Goal: Task Accomplishment & Management: Complete application form

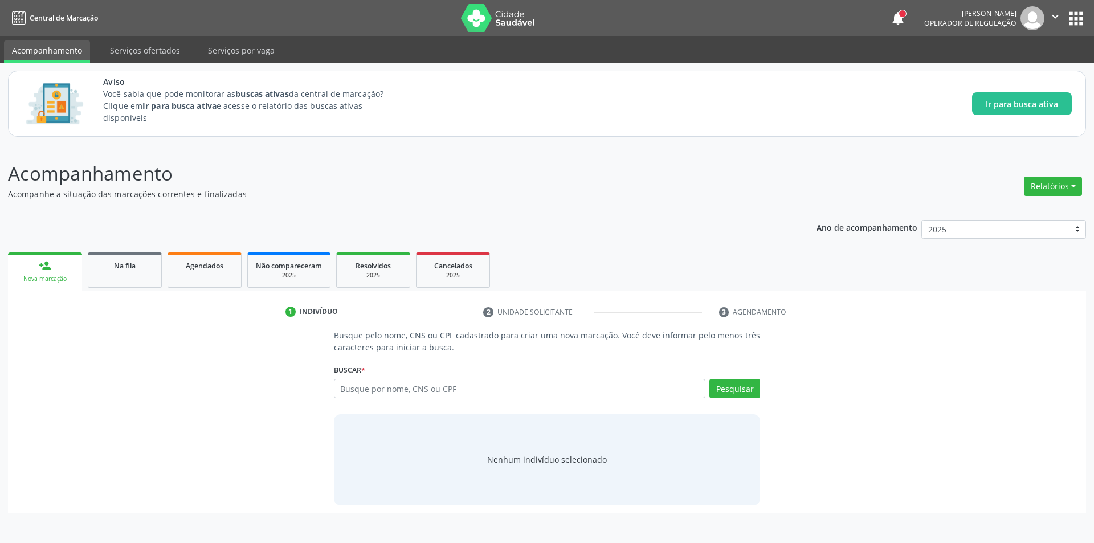
drag, startPoint x: 138, startPoint y: 266, endPoint x: 338, endPoint y: 8, distance: 326.3
click at [138, 266] on div "Na fila" at bounding box center [124, 265] width 57 height 12
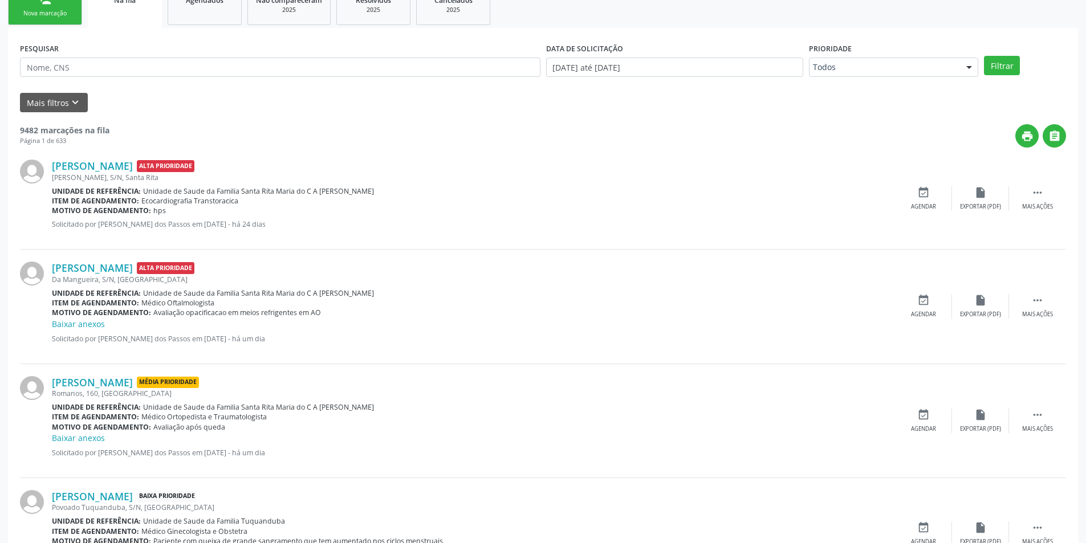
scroll to position [171, 0]
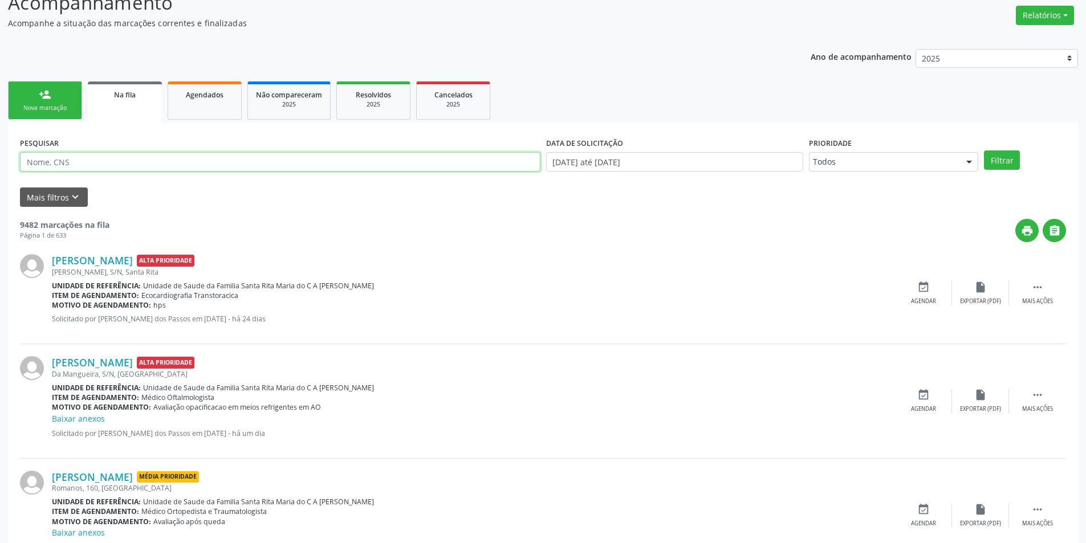
click at [119, 160] on input "text" at bounding box center [280, 161] width 520 height 19
paste input "700009851321405"
type input "700009851321405"
click at [997, 160] on button "Filtrar" at bounding box center [1002, 159] width 36 height 19
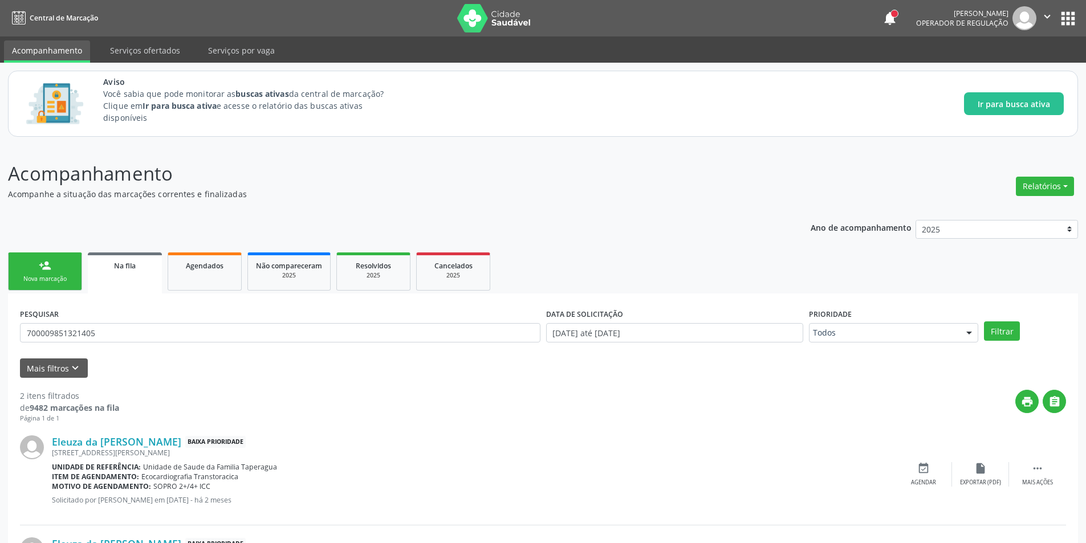
scroll to position [104, 0]
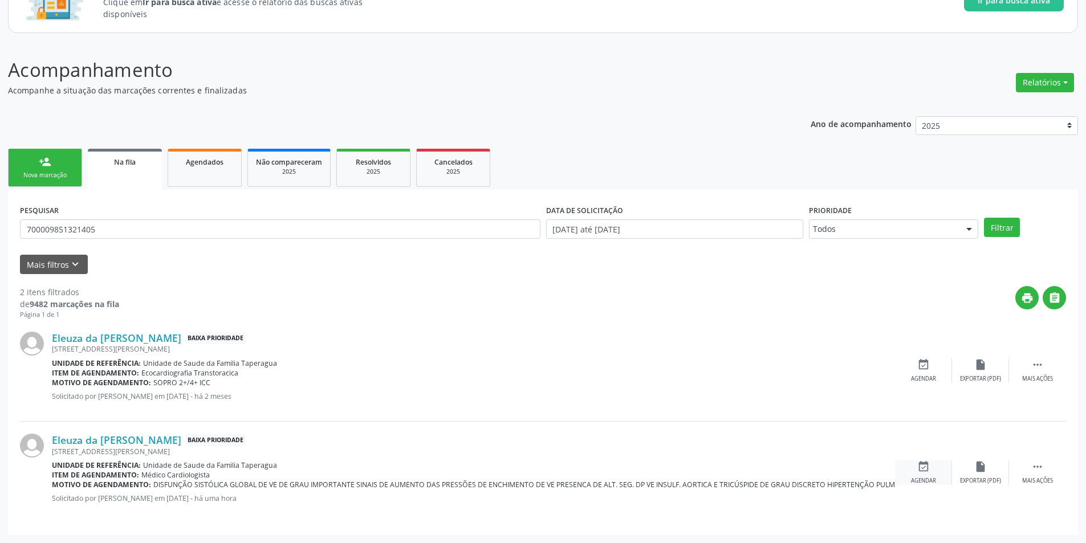
click at [930, 467] on div "event_available Agendar" at bounding box center [923, 472] width 57 height 25
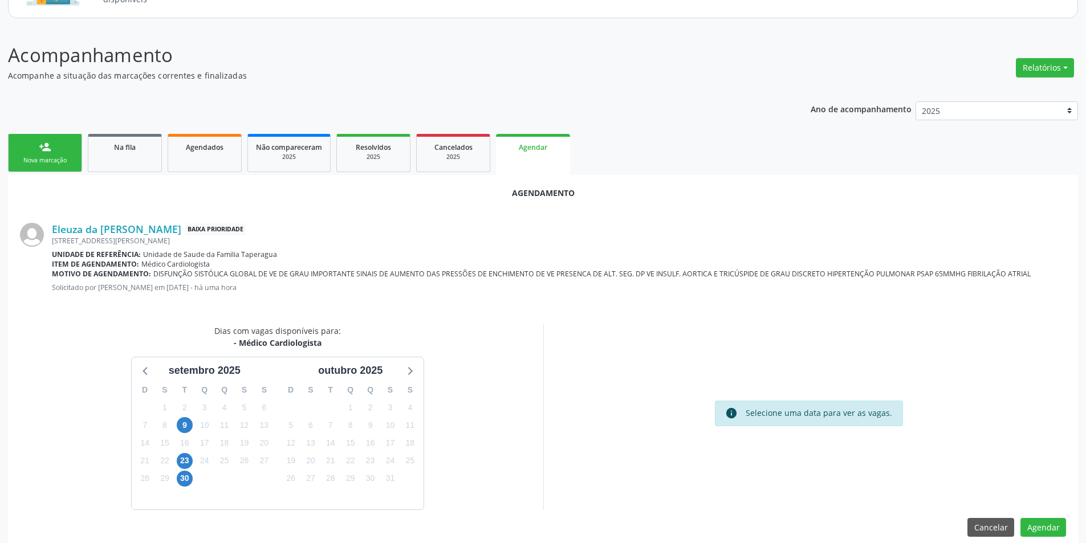
scroll to position [132, 0]
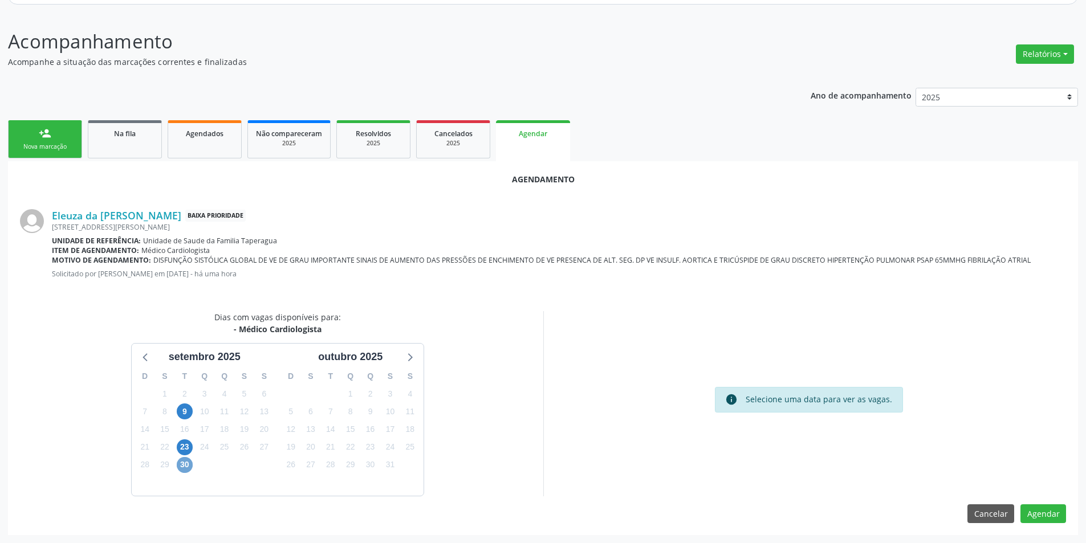
click at [182, 468] on span "30" at bounding box center [185, 465] width 16 height 16
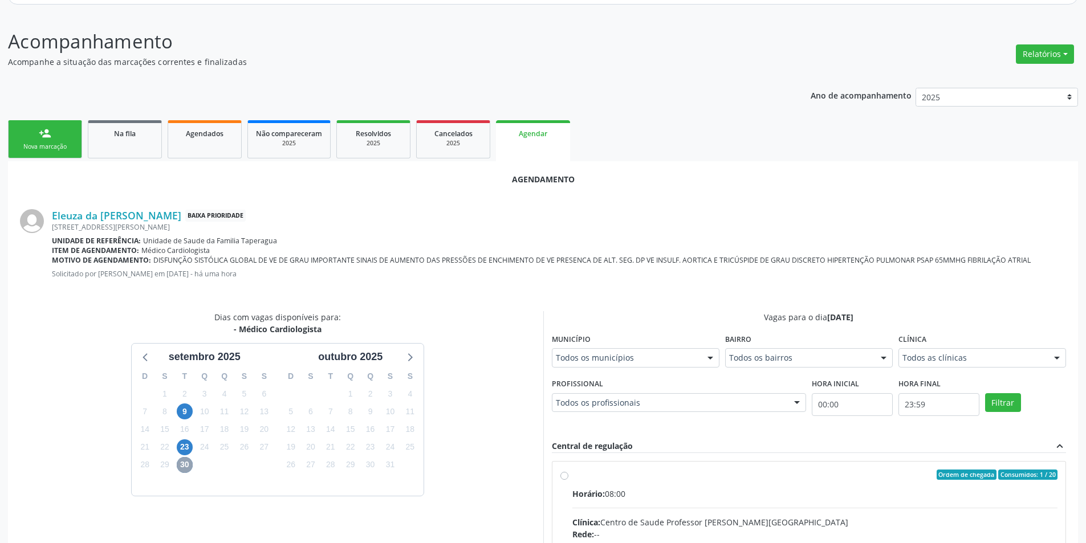
scroll to position [189, 0]
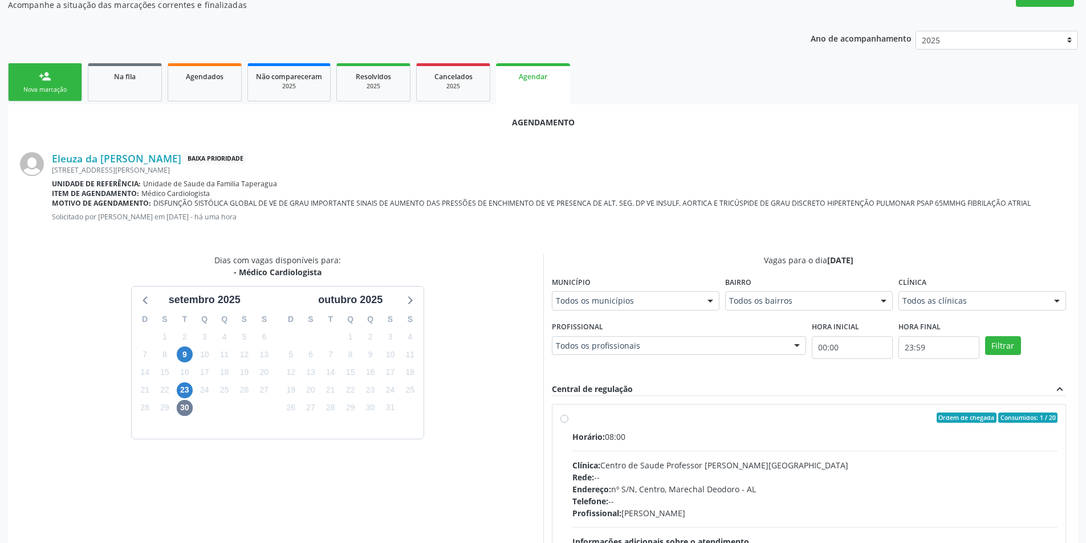
click at [572, 421] on label "Ordem de chegada Consumidos: 1 / 20 Horário: 08:00 Clínica: Centro de Saude Pro…" at bounding box center [815, 500] width 486 height 175
click at [565, 421] on input "Ordem de chegada Consumidos: 1 / 20 Horário: 08:00 Clínica: Centro de Saude Pro…" at bounding box center [564, 418] width 8 height 10
radio input "true"
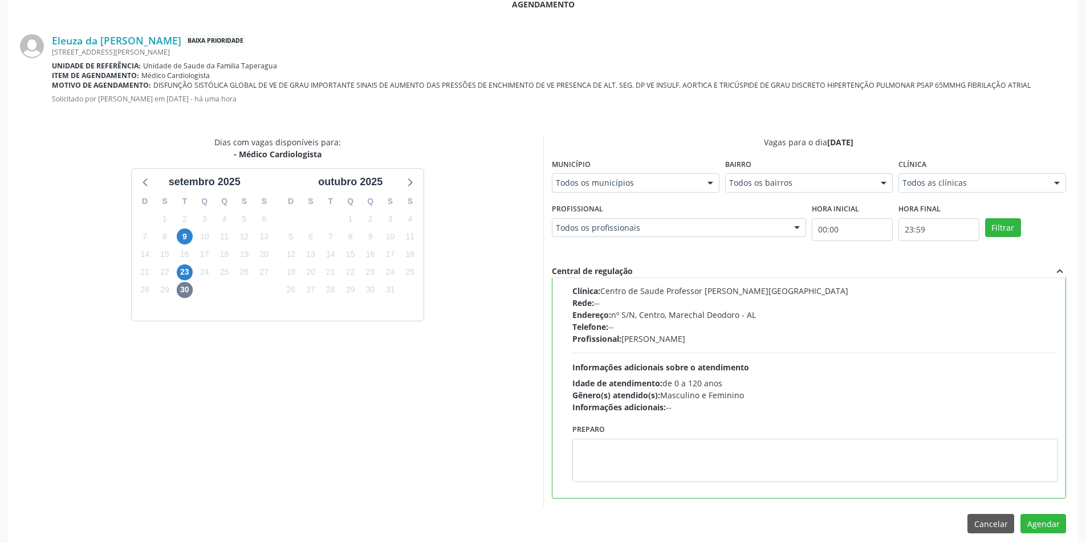
scroll to position [317, 0]
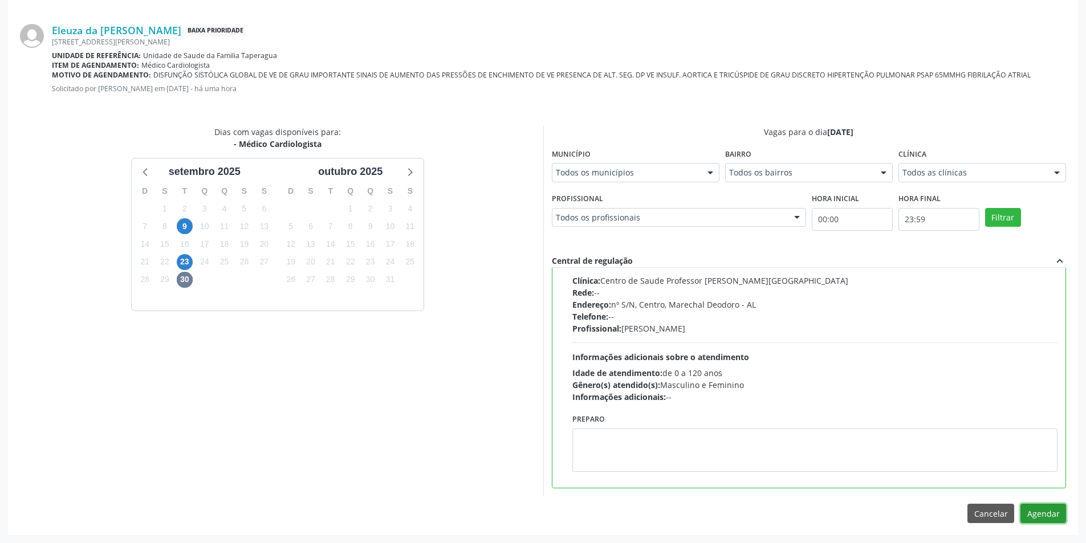
click at [1053, 516] on button "Agendar" at bounding box center [1043, 513] width 46 height 19
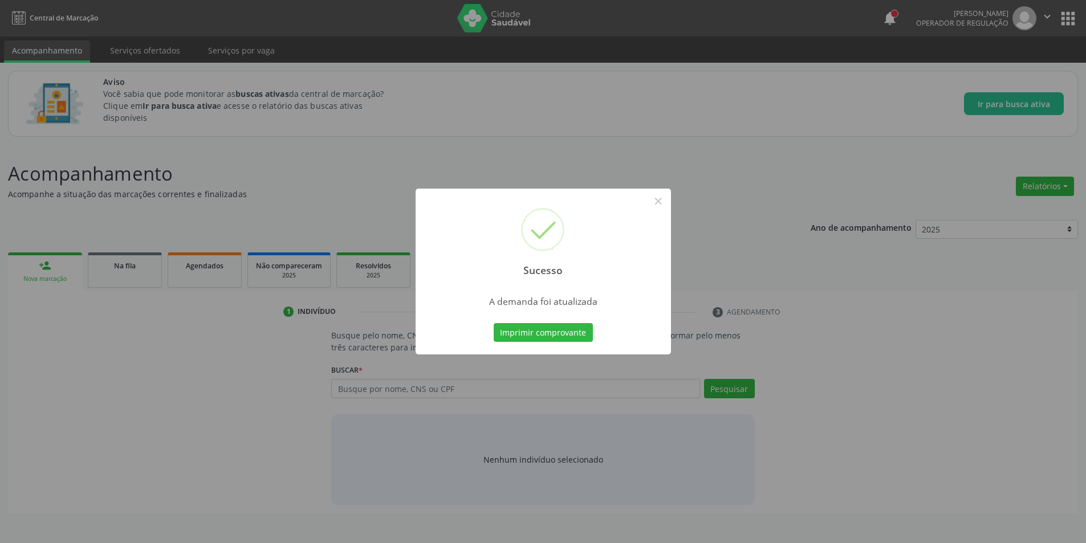
scroll to position [0, 0]
click at [659, 204] on button "×" at bounding box center [662, 200] width 19 height 19
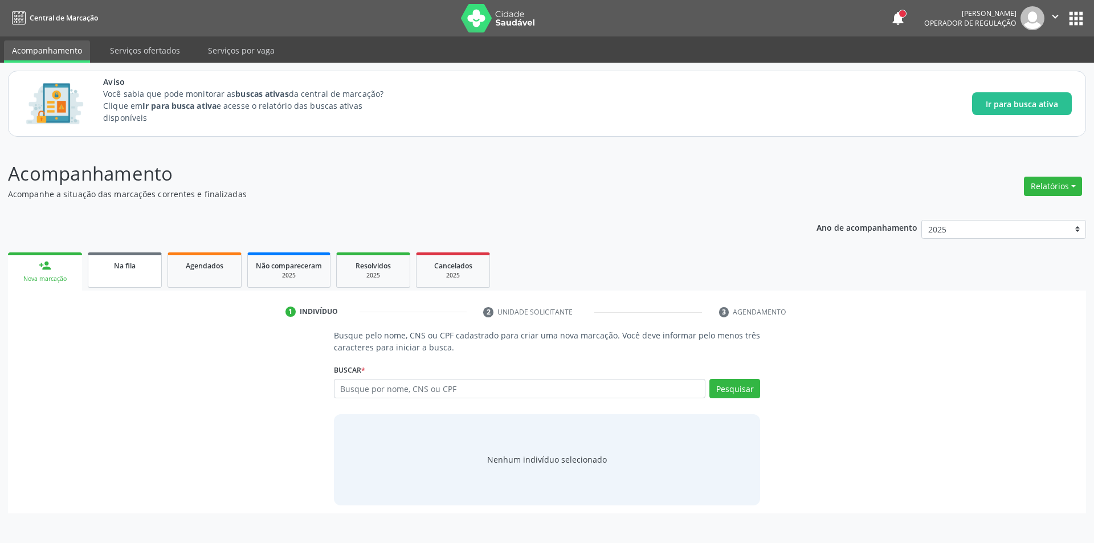
click at [120, 267] on span "Na fila" at bounding box center [125, 266] width 22 height 10
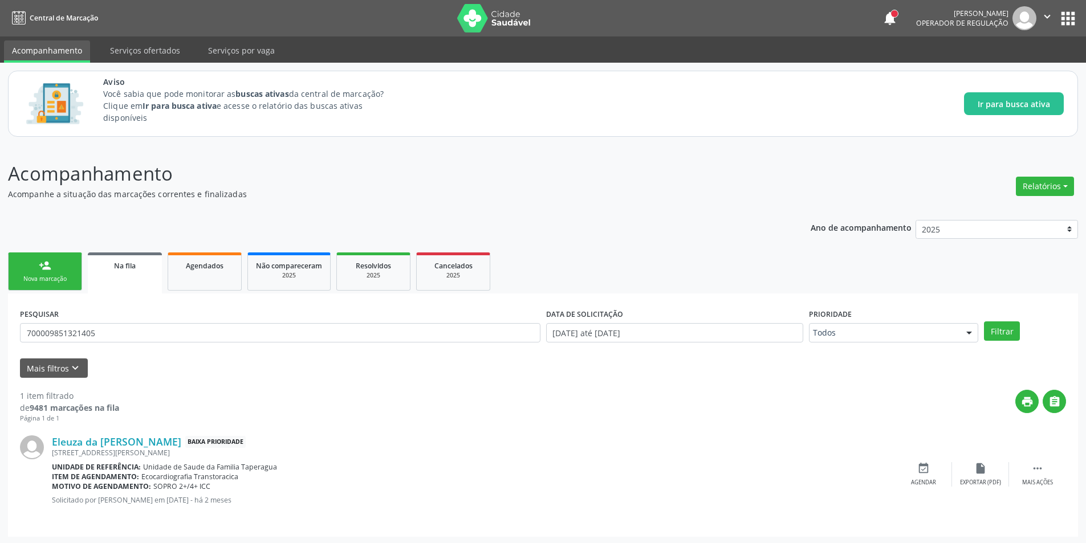
scroll to position [2, 0]
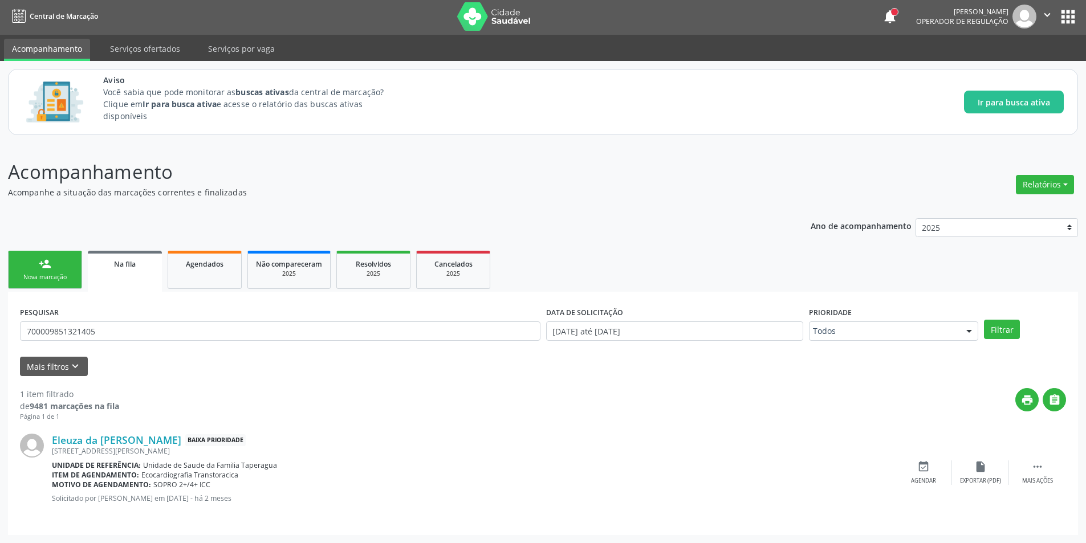
click at [137, 273] on link "Na fila" at bounding box center [125, 271] width 74 height 41
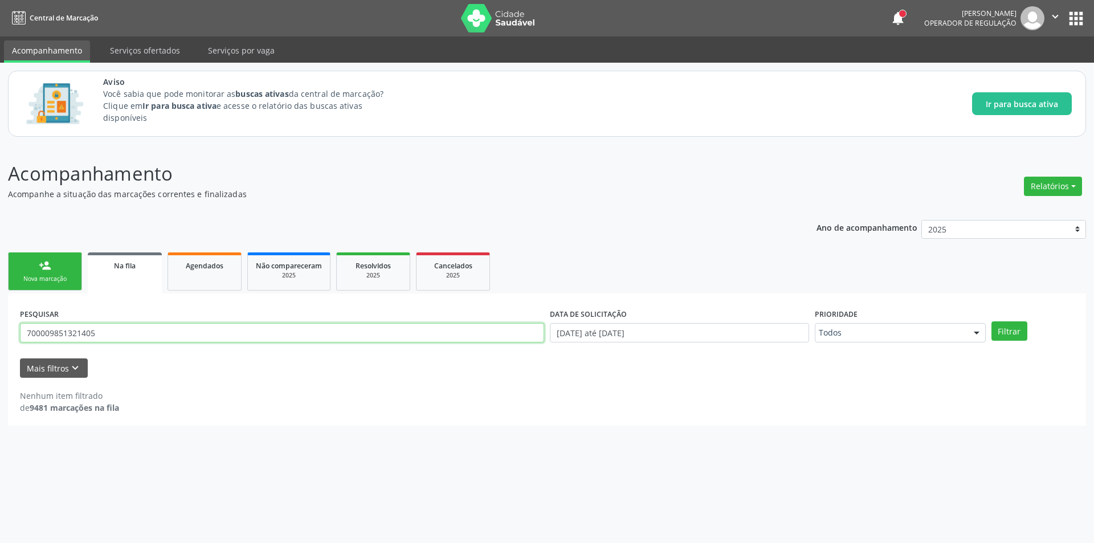
click at [369, 338] on input "700009851321405" at bounding box center [282, 332] width 524 height 19
type input "7"
click at [123, 335] on input "text" at bounding box center [282, 332] width 524 height 19
paste input "700503157562657"
type input "700503157562657"
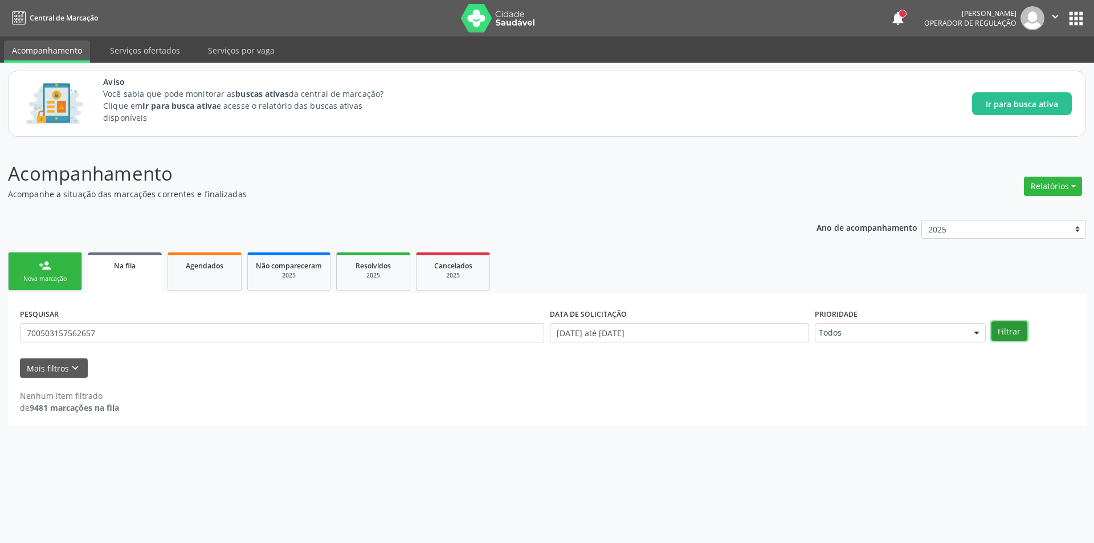
click at [1017, 335] on button "Filtrar" at bounding box center [1010, 330] width 36 height 19
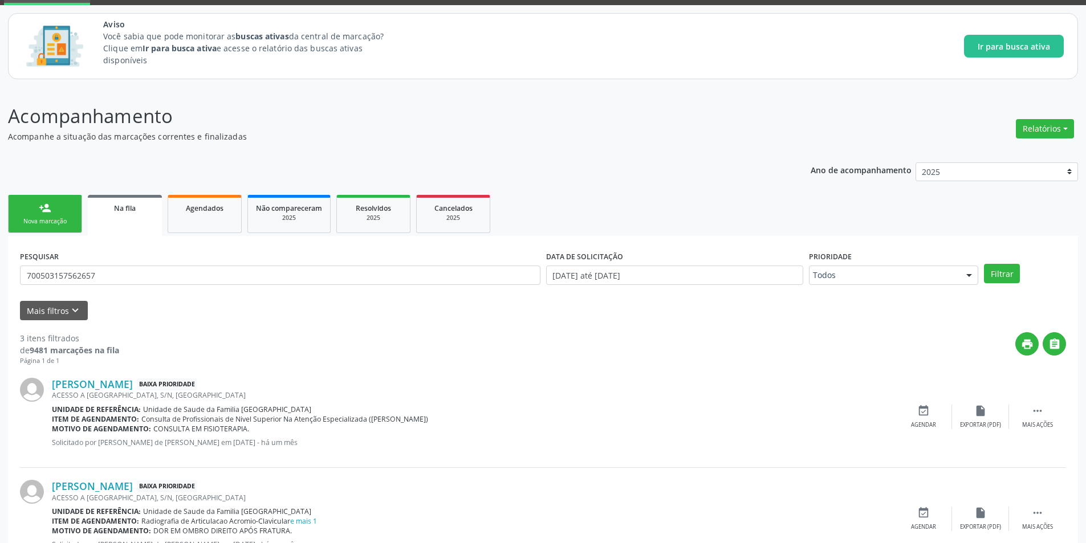
scroll to position [206, 0]
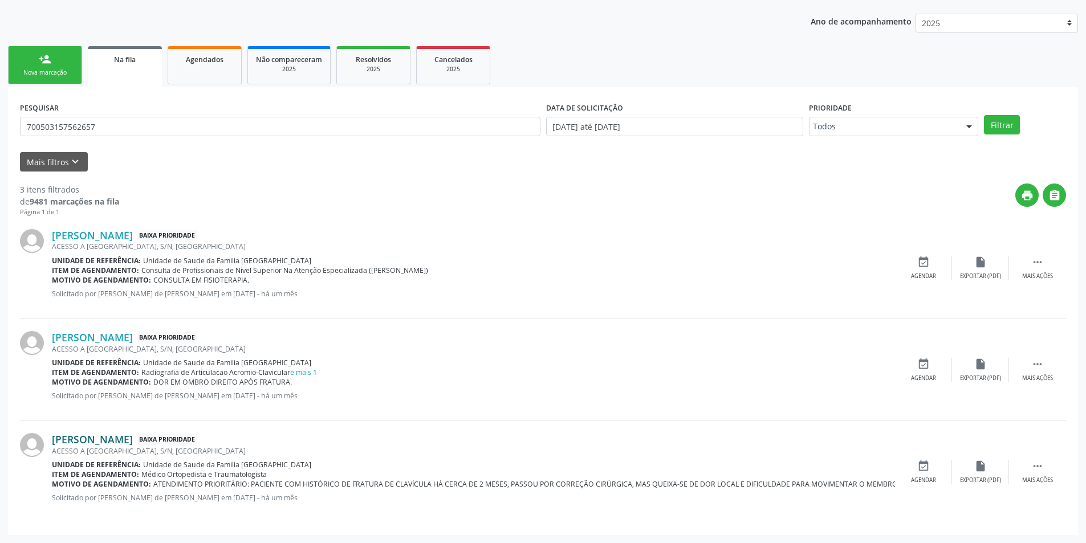
click at [131, 442] on link "Jose Cicero da Silva" at bounding box center [92, 439] width 81 height 13
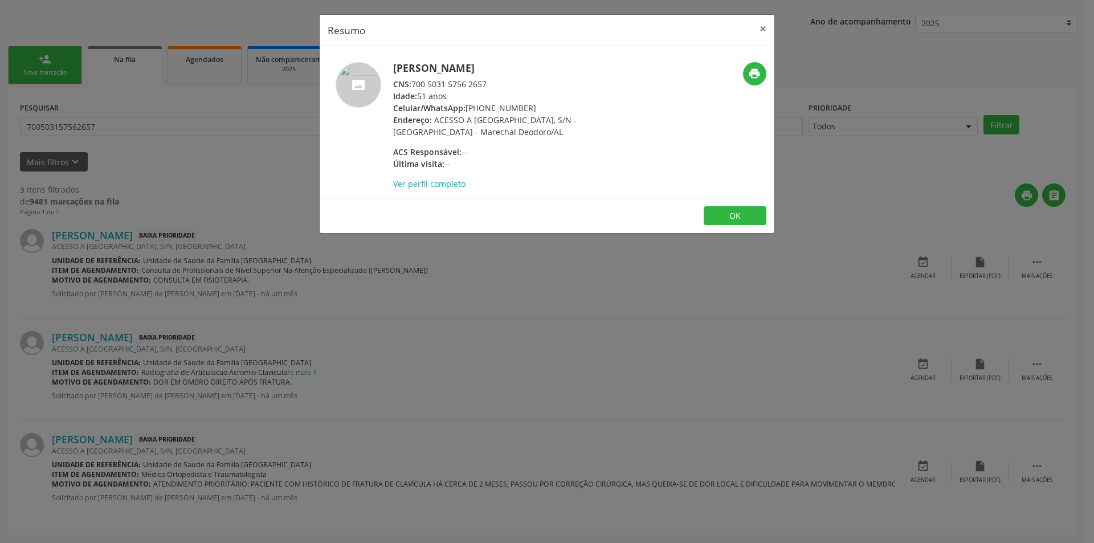
click at [736, 417] on div "Resumo × Jose Cicero da Silva CNS: 700 5031 5756 2657 Idade: 51 anos Celular/Wh…" at bounding box center [547, 271] width 1094 height 543
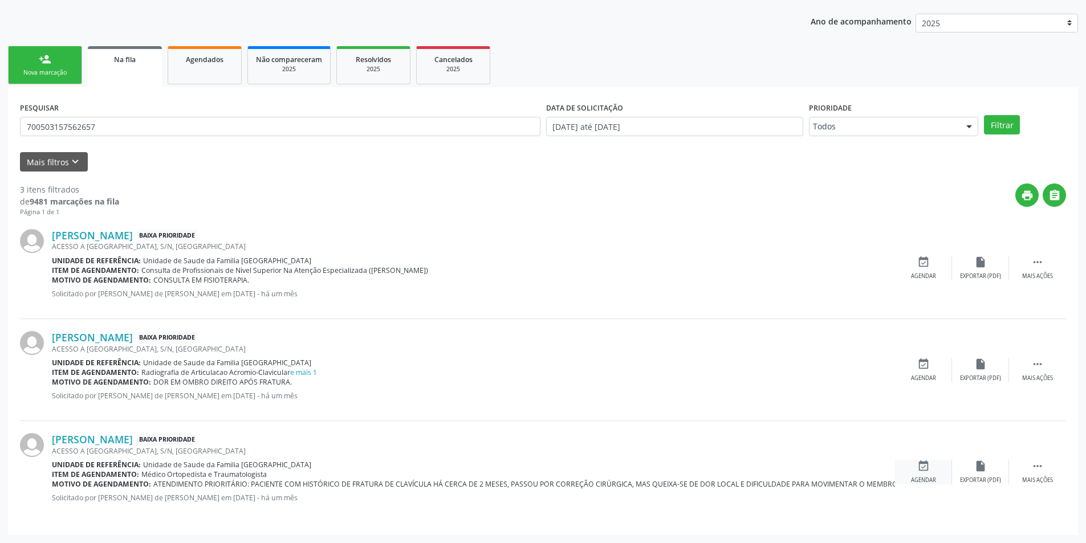
click at [924, 467] on icon "event_available" at bounding box center [923, 466] width 13 height 13
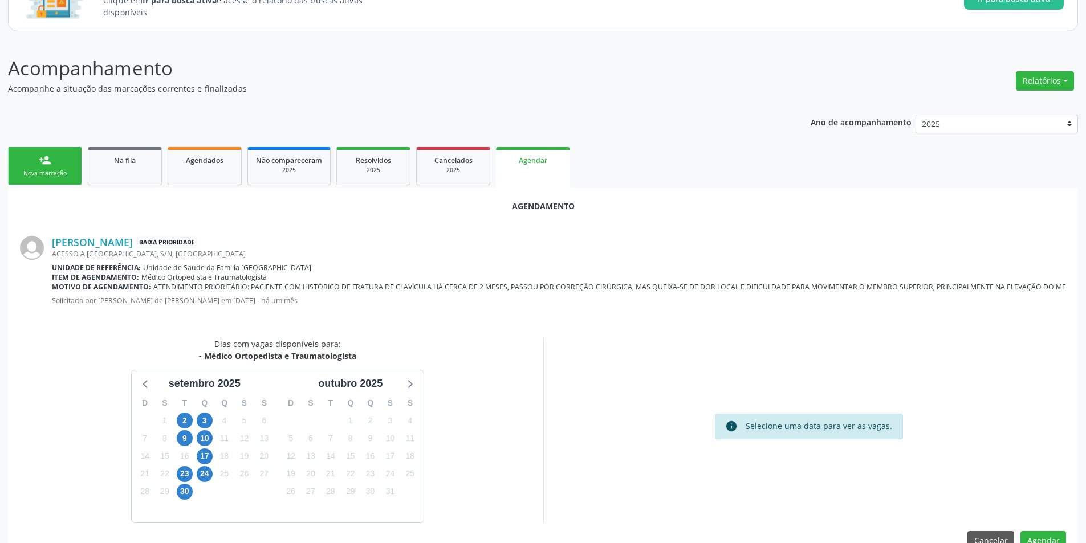
scroll to position [132, 0]
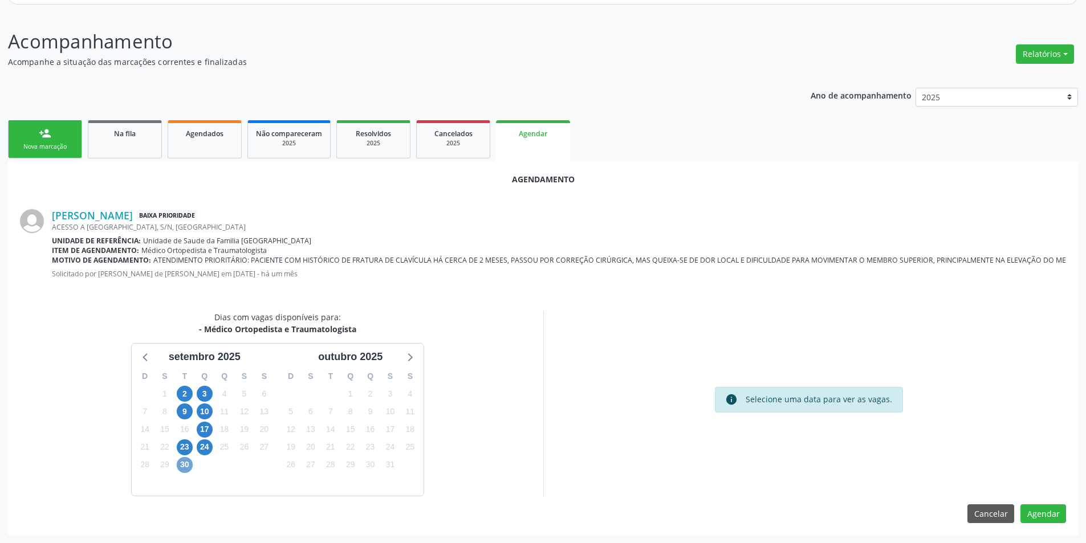
click at [184, 465] on span "30" at bounding box center [185, 465] width 16 height 16
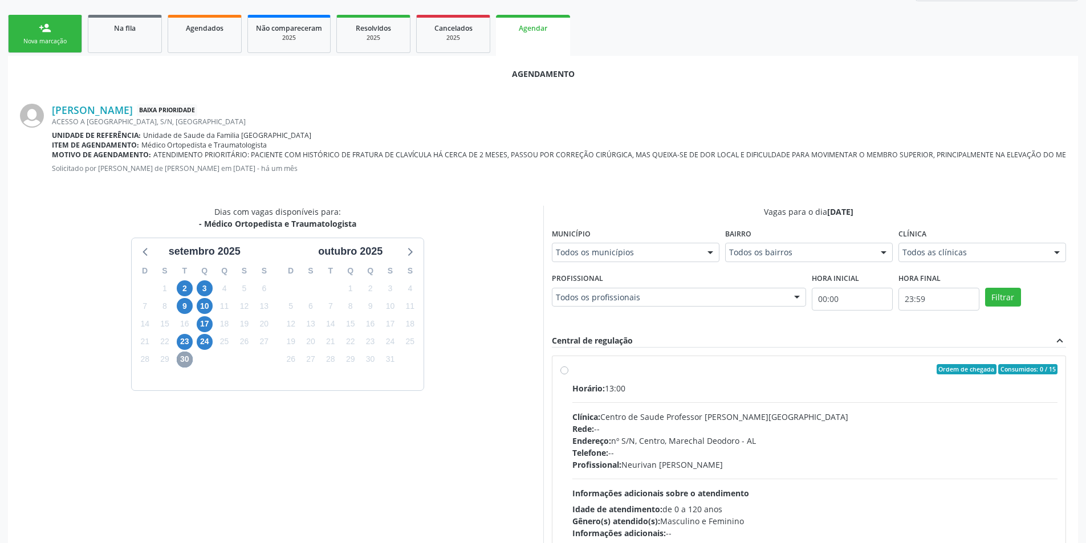
scroll to position [297, 0]
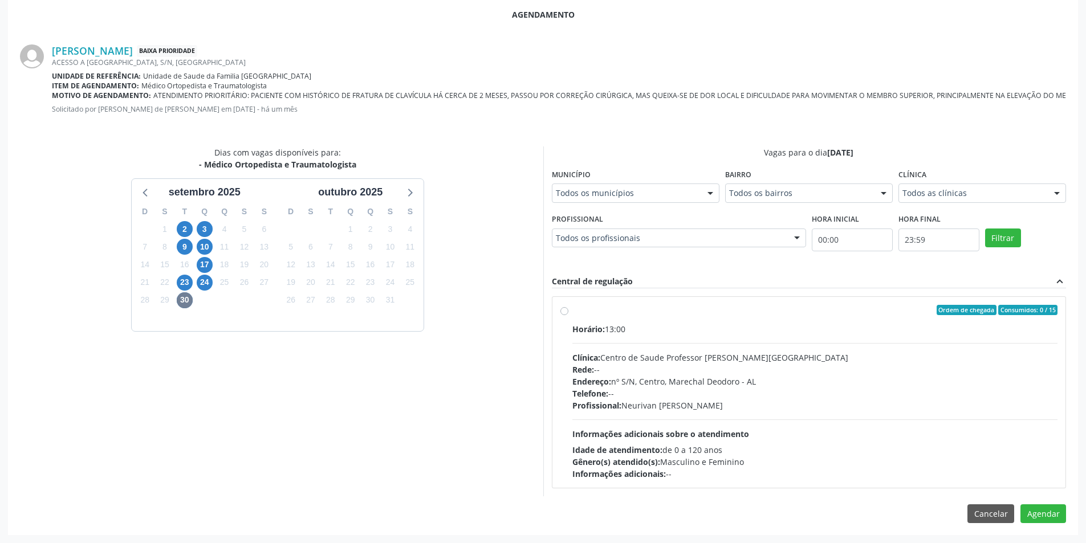
click at [572, 310] on label "Ordem de chegada Consumidos: 0 / 15 Horário: 13:00 Clínica: Centro de Saude Pro…" at bounding box center [815, 392] width 486 height 175
click at [567, 310] on input "Ordem de chegada Consumidos: 0 / 15 Horário: 13:00 Clínica: Centro de Saude Pro…" at bounding box center [564, 310] width 8 height 10
radio input "true"
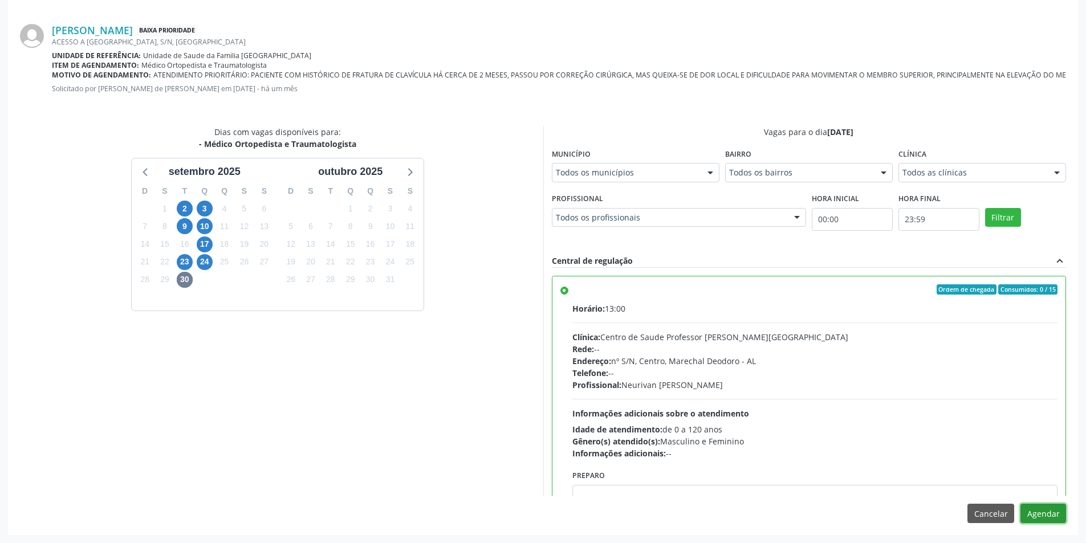
click at [1042, 520] on button "Agendar" at bounding box center [1043, 513] width 46 height 19
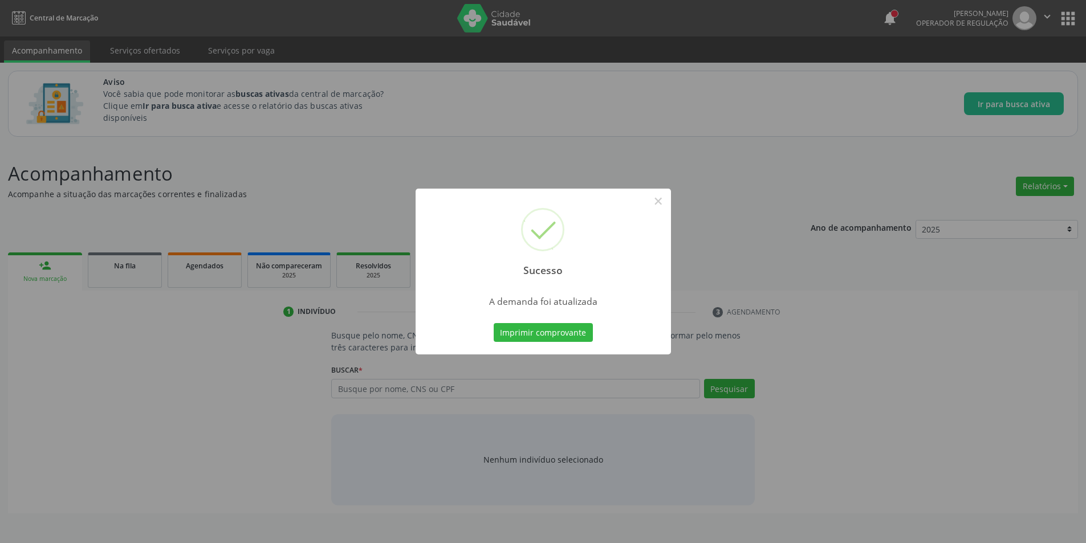
scroll to position [0, 0]
click at [658, 201] on button "×" at bounding box center [662, 200] width 19 height 19
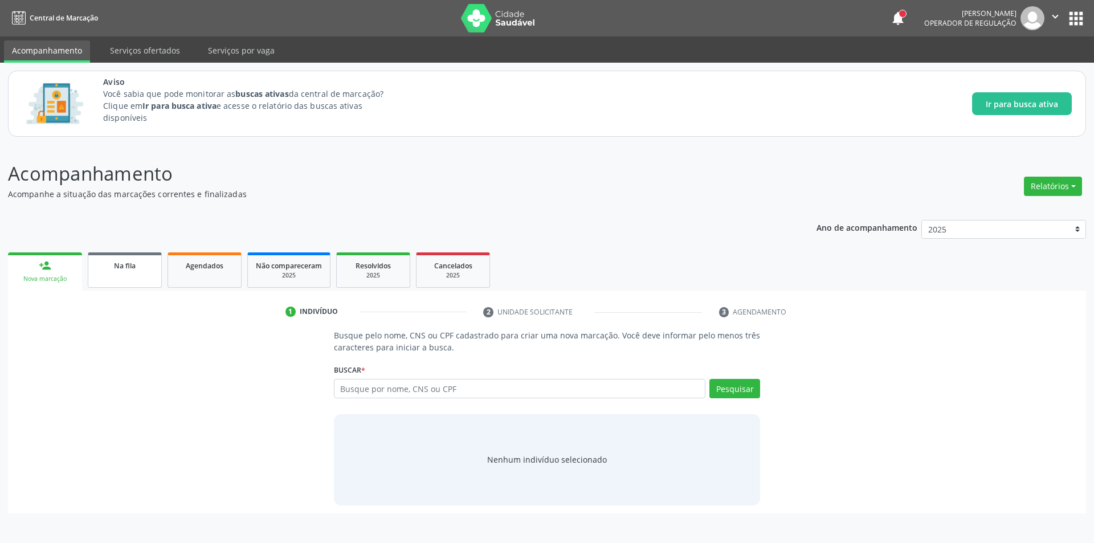
click at [125, 270] on span "Na fila" at bounding box center [125, 266] width 22 height 10
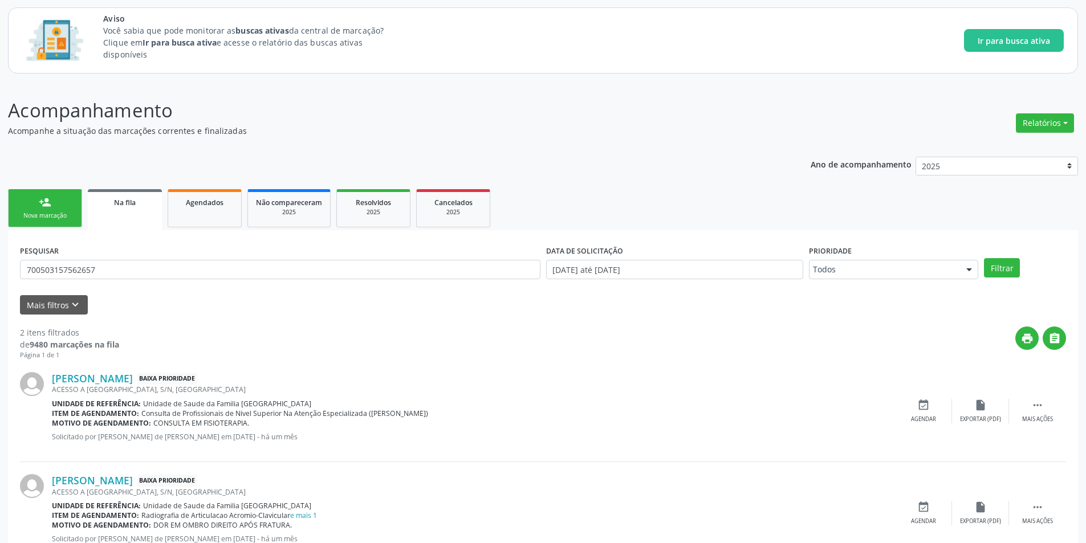
scroll to position [104, 0]
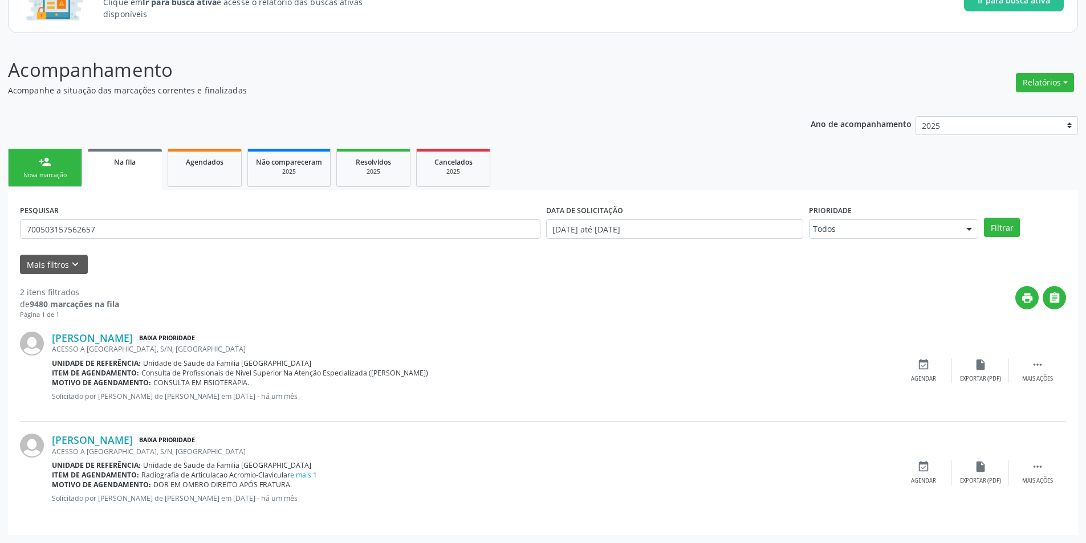
click at [133, 161] on span "Na fila" at bounding box center [125, 162] width 22 height 10
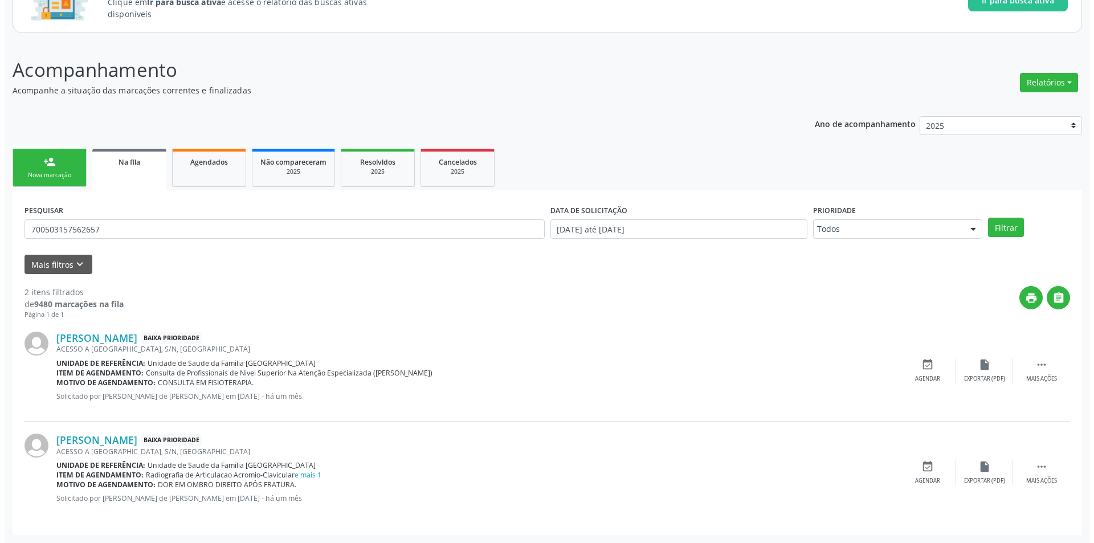
scroll to position [0, 0]
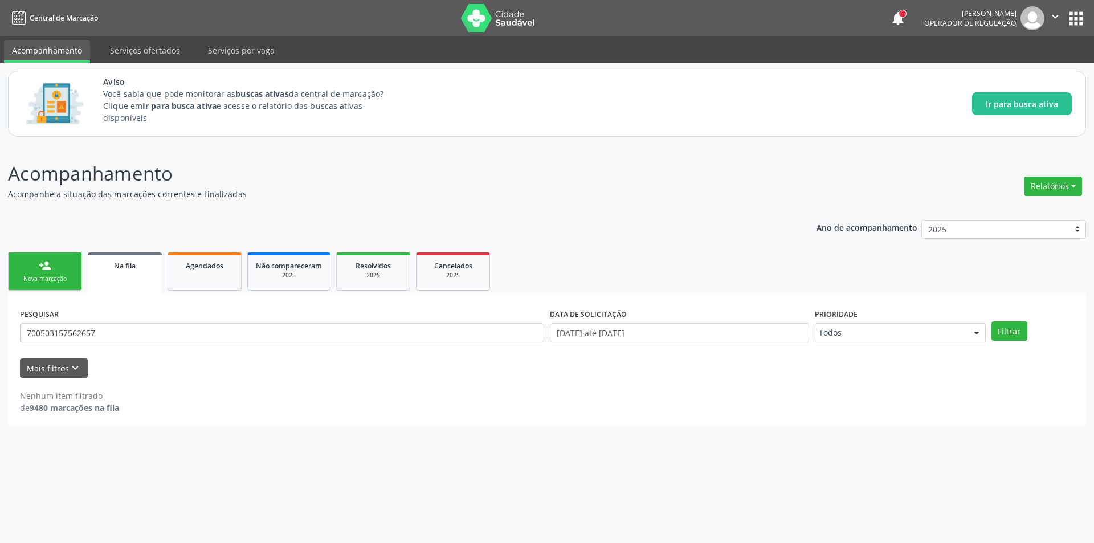
click at [130, 275] on link "Na fila" at bounding box center [125, 272] width 74 height 41
click at [66, 367] on button "Mais filtros keyboard_arrow_down" at bounding box center [54, 368] width 68 height 20
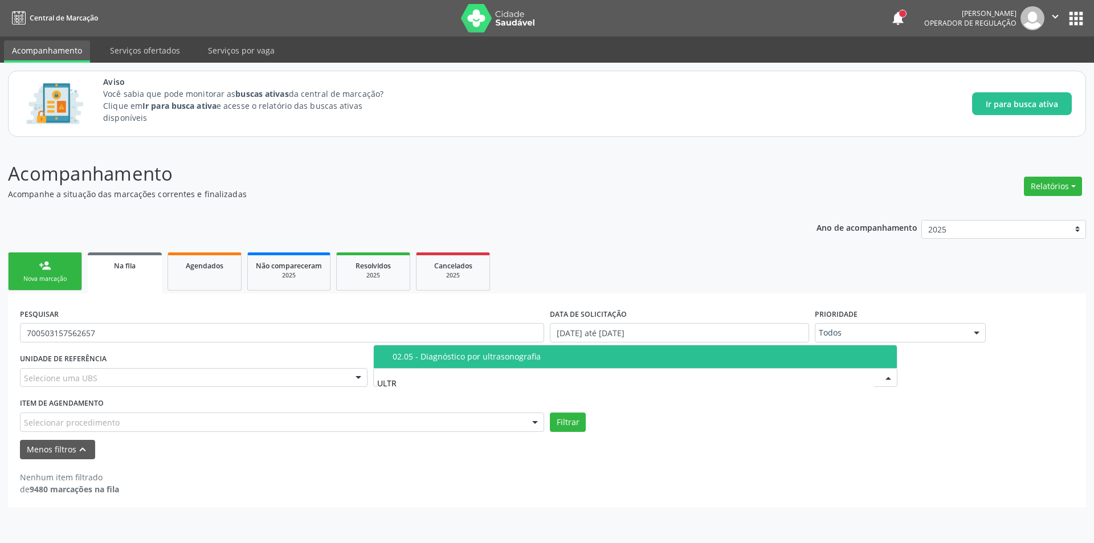
type input "ULTRA"
click at [484, 352] on div "02.05 - Diagnóstico por ultrasonografia" at bounding box center [642, 356] width 498 height 9
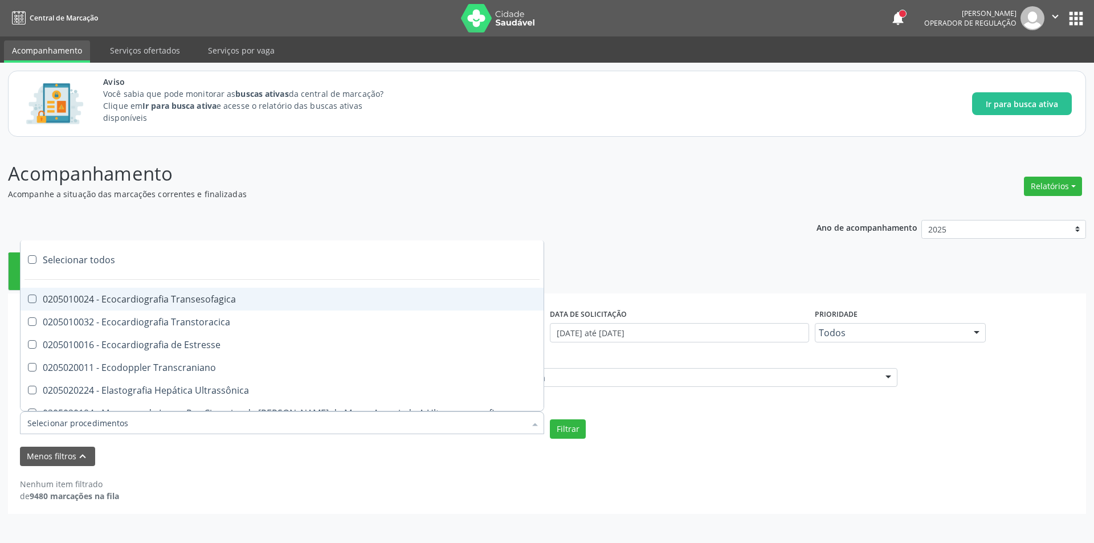
click at [157, 423] on div at bounding box center [282, 422] width 524 height 23
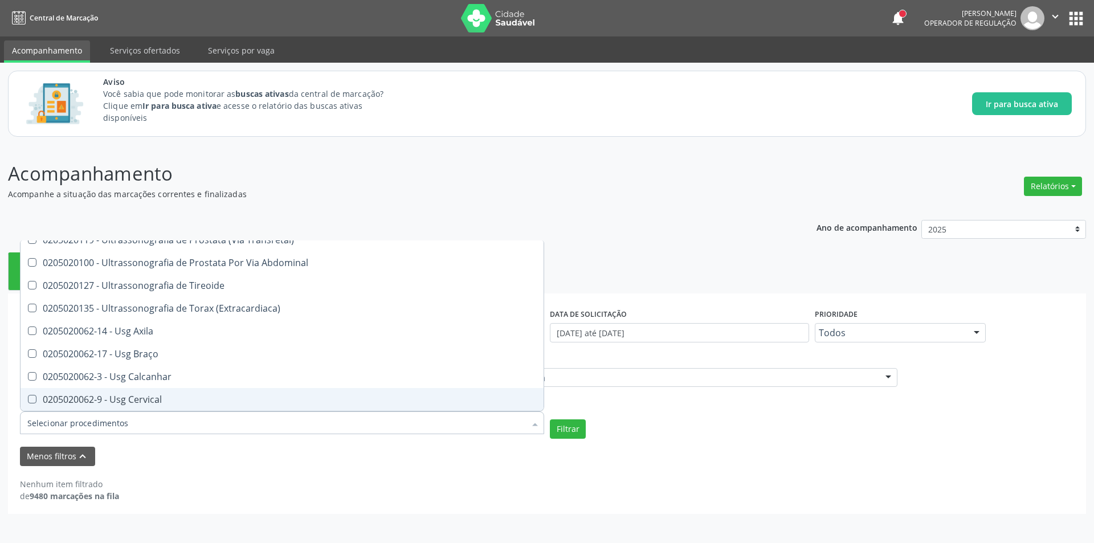
scroll to position [458, 0]
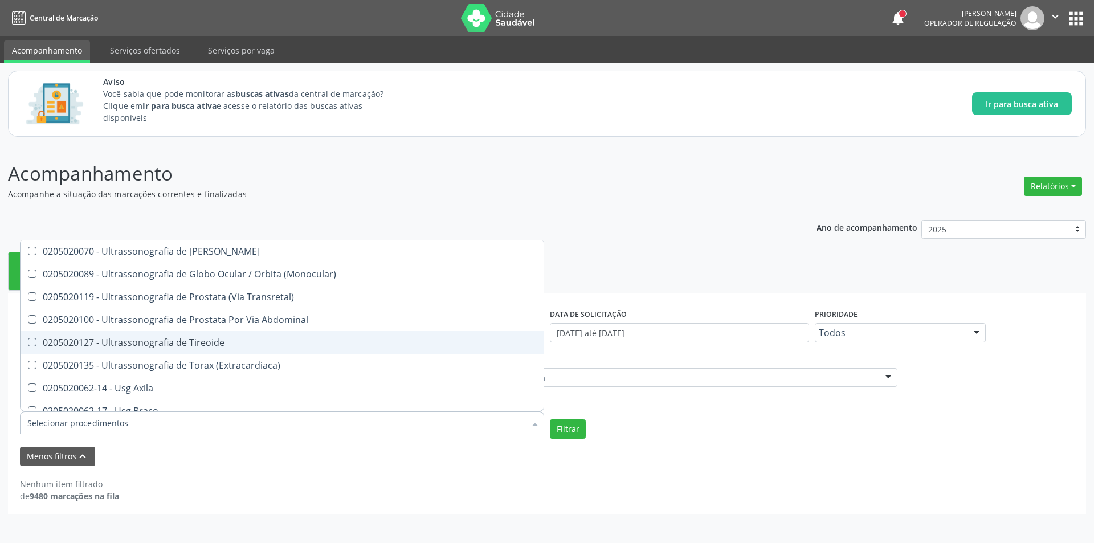
click at [210, 338] on div "0205020127 - Ultrassonografia de Tireoide" at bounding box center [282, 342] width 510 height 9
checkbox Tireoide "true"
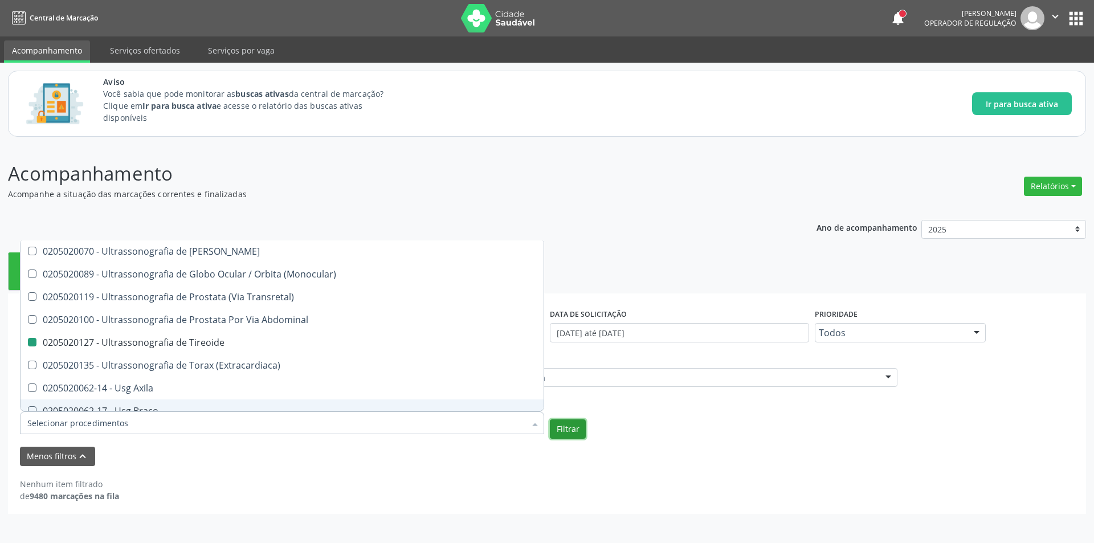
checkbox Transtoracica "true"
checkbox Tireoide "false"
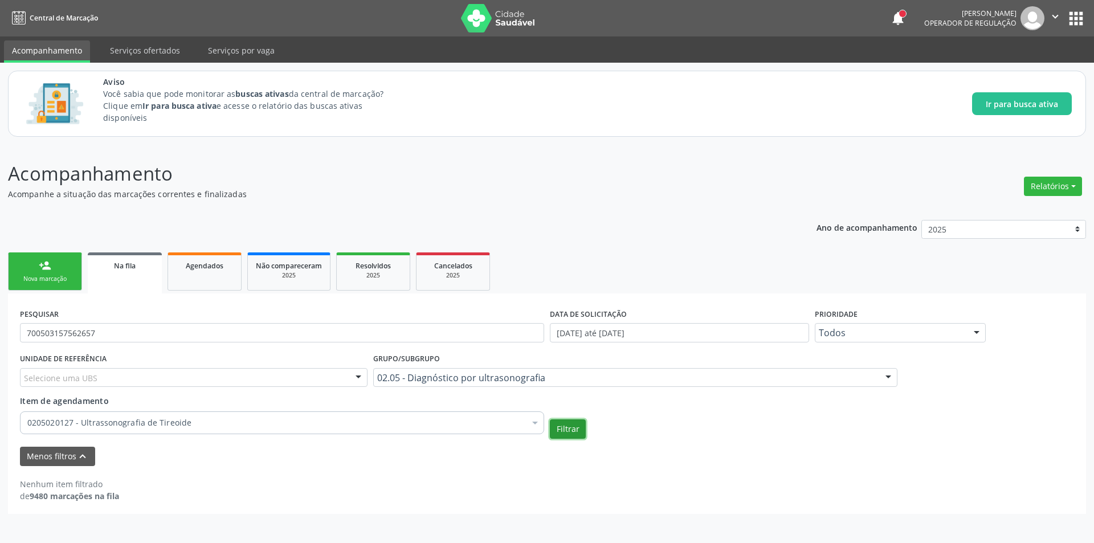
scroll to position [0, 0]
click at [583, 430] on button "Filtrar" at bounding box center [568, 428] width 36 height 19
click at [68, 456] on button "Menos filtros keyboard_arrow_up" at bounding box center [57, 457] width 75 height 20
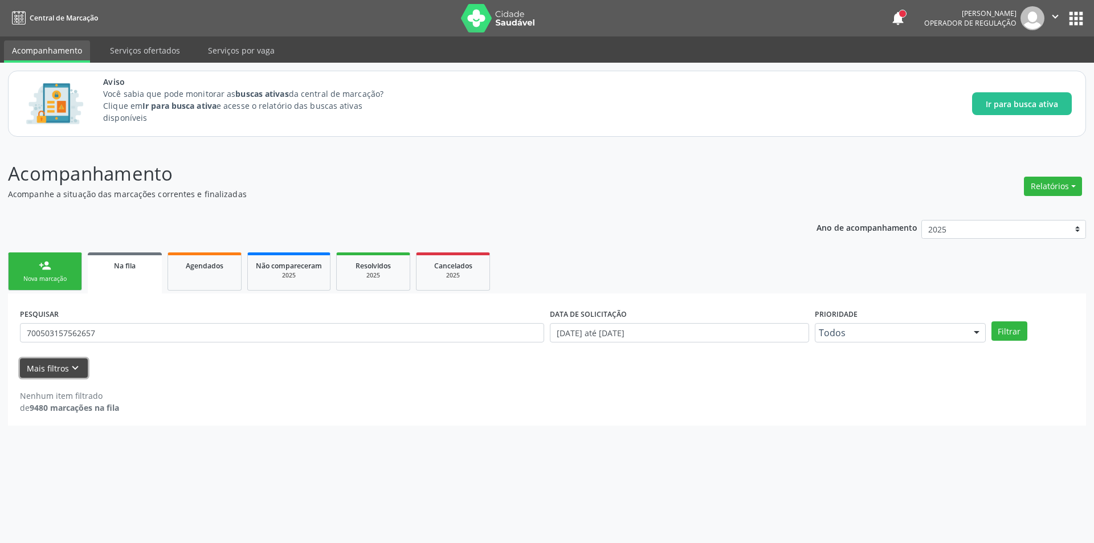
click at [61, 367] on button "Mais filtros keyboard_arrow_down" at bounding box center [54, 368] width 68 height 20
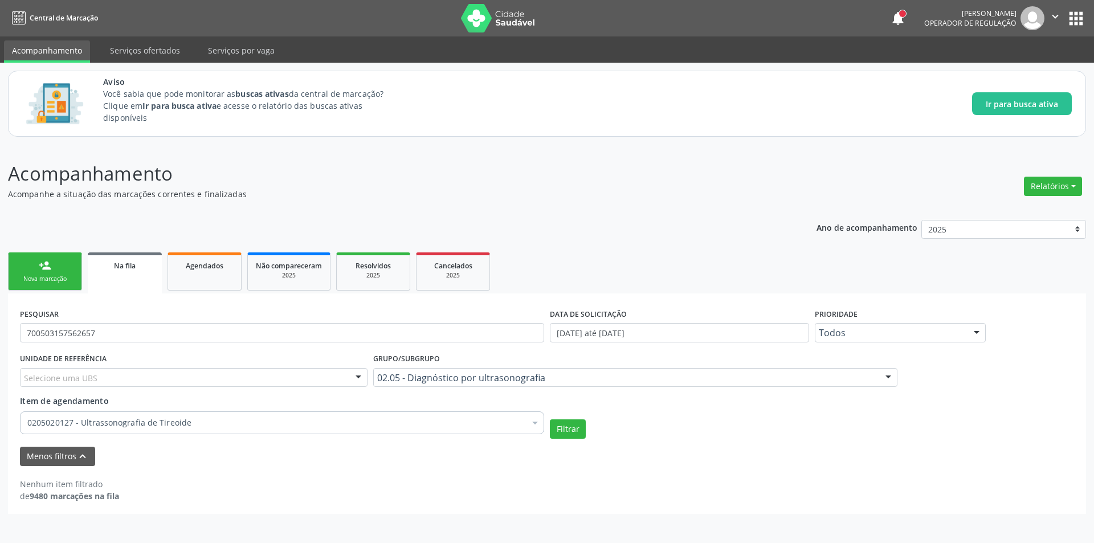
click at [457, 447] on div "Menos filtros keyboard_arrow_up" at bounding box center [547, 457] width 1060 height 20
click at [569, 432] on button "Filtrar" at bounding box center [568, 428] width 36 height 19
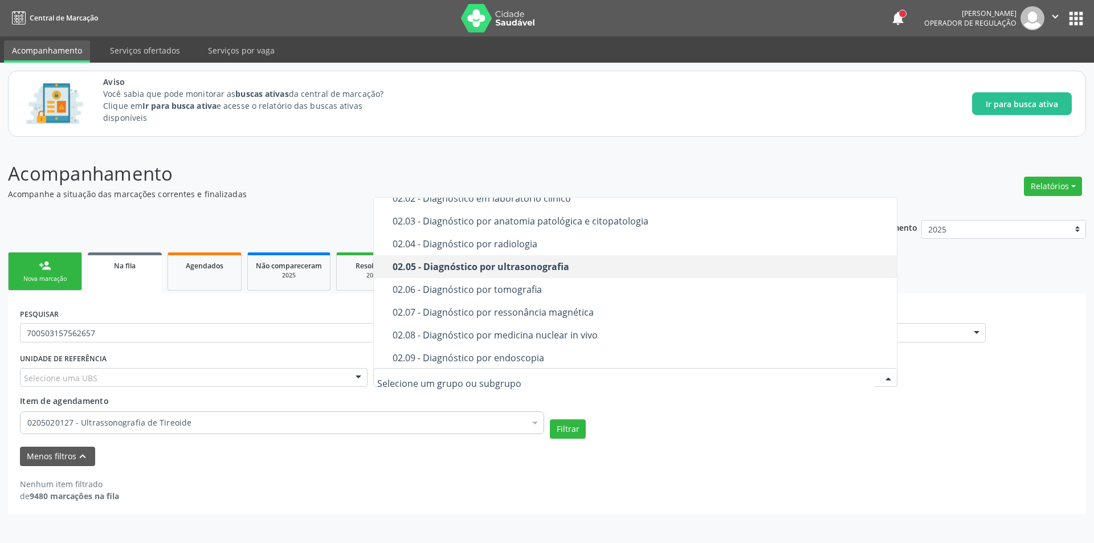
scroll to position [171, 0]
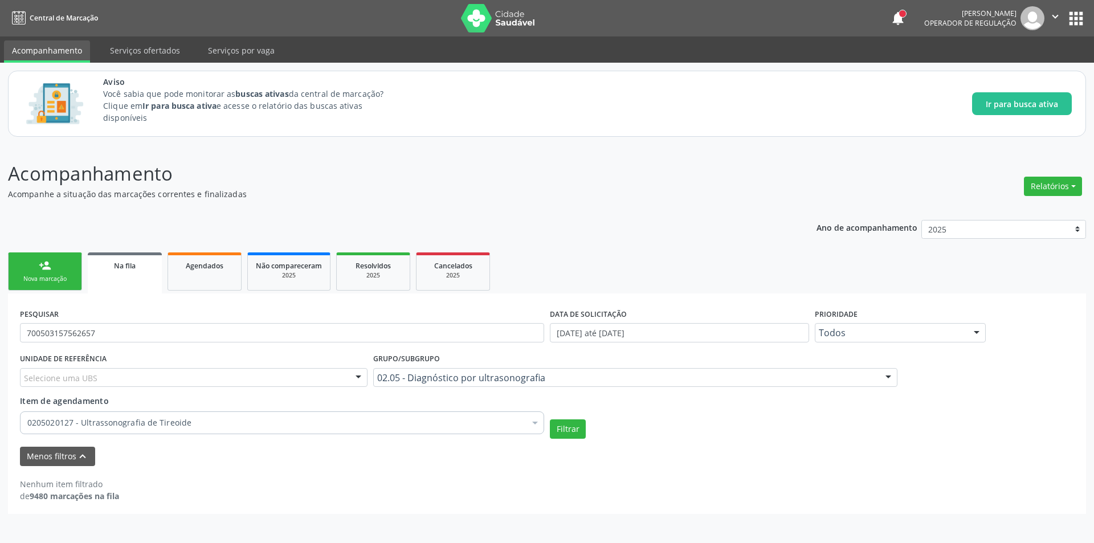
click at [637, 541] on div "Acompanhamento Acompanhe a situação das marcações correntes e finalizadas Relat…" at bounding box center [547, 344] width 1094 height 398
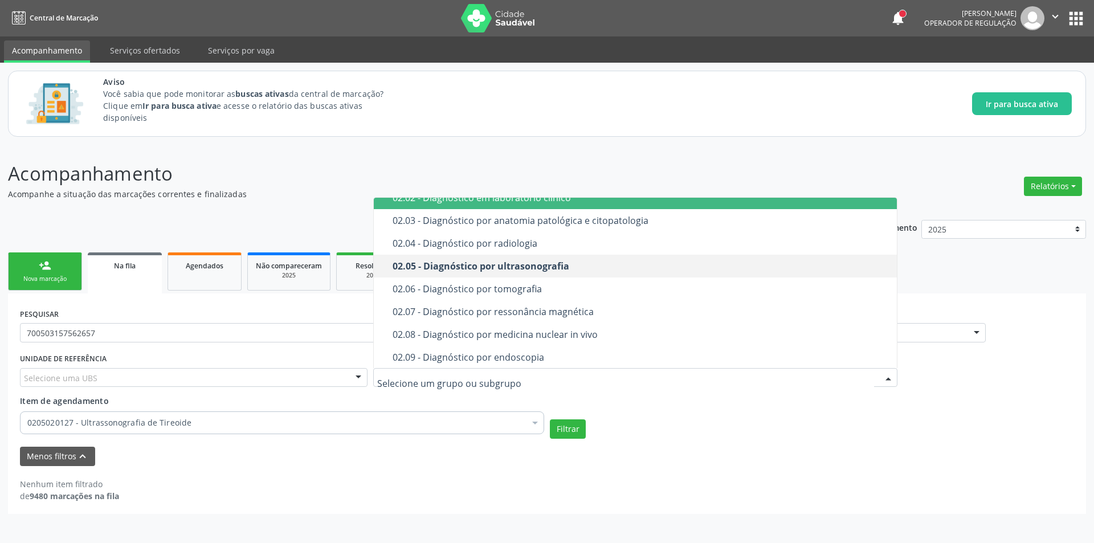
click at [468, 158] on div "Acompanhamento Acompanhe a situação das marcações correntes e finalizadas Relat…" at bounding box center [547, 344] width 1094 height 398
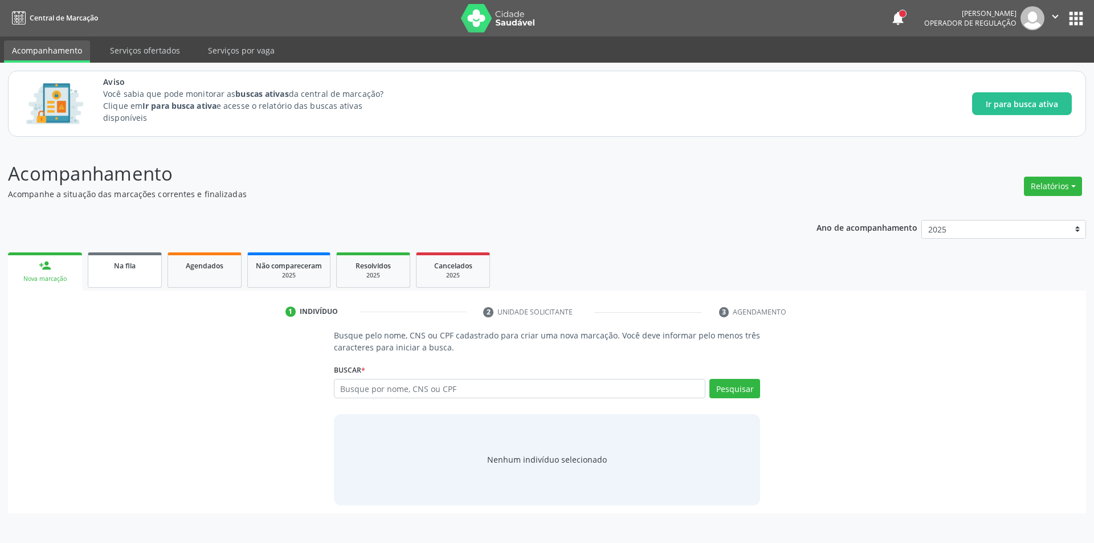
click at [116, 275] on link "Na fila" at bounding box center [125, 269] width 74 height 35
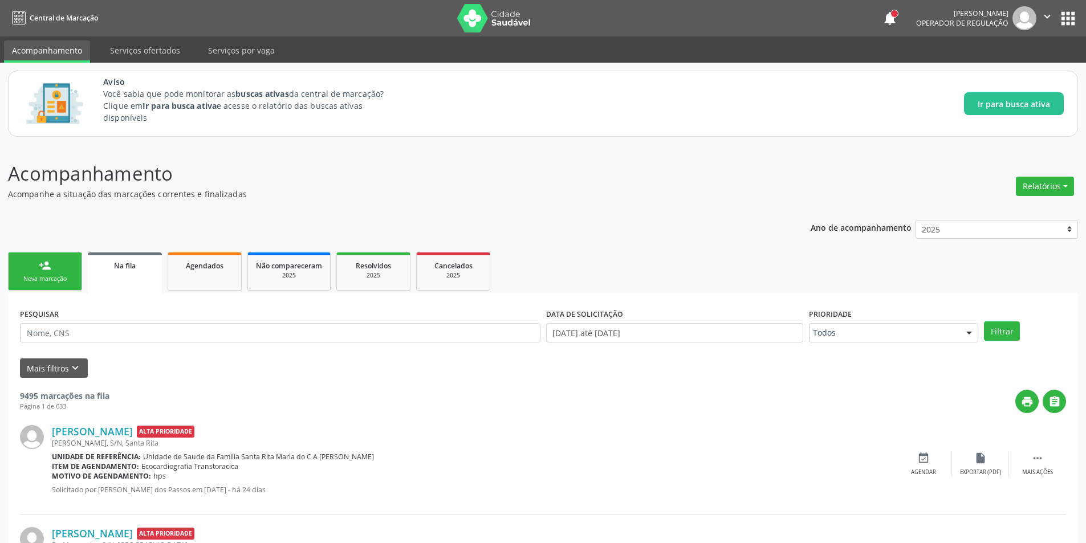
scroll to position [57, 0]
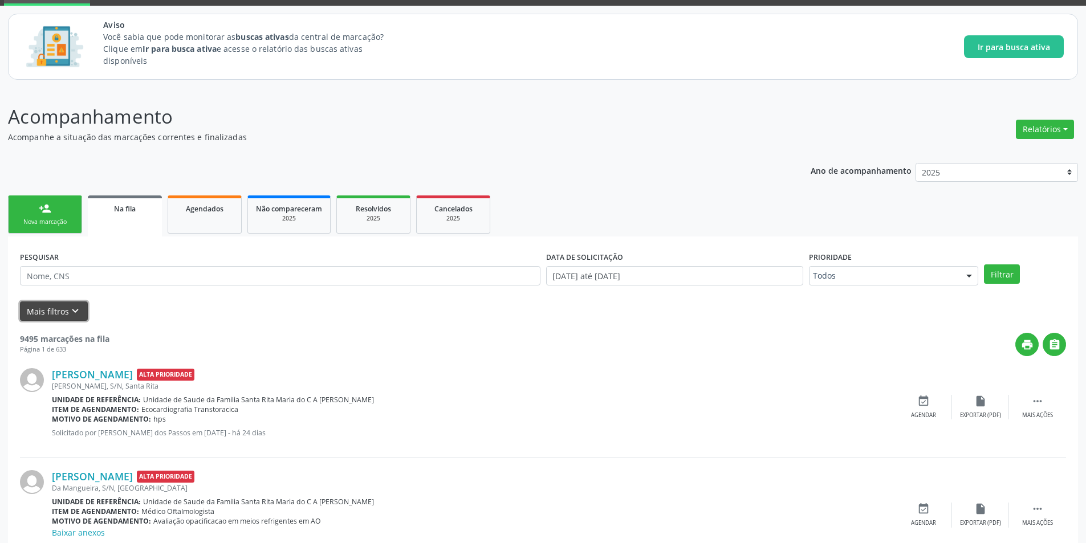
click at [76, 313] on icon "keyboard_arrow_down" at bounding box center [75, 311] width 13 height 13
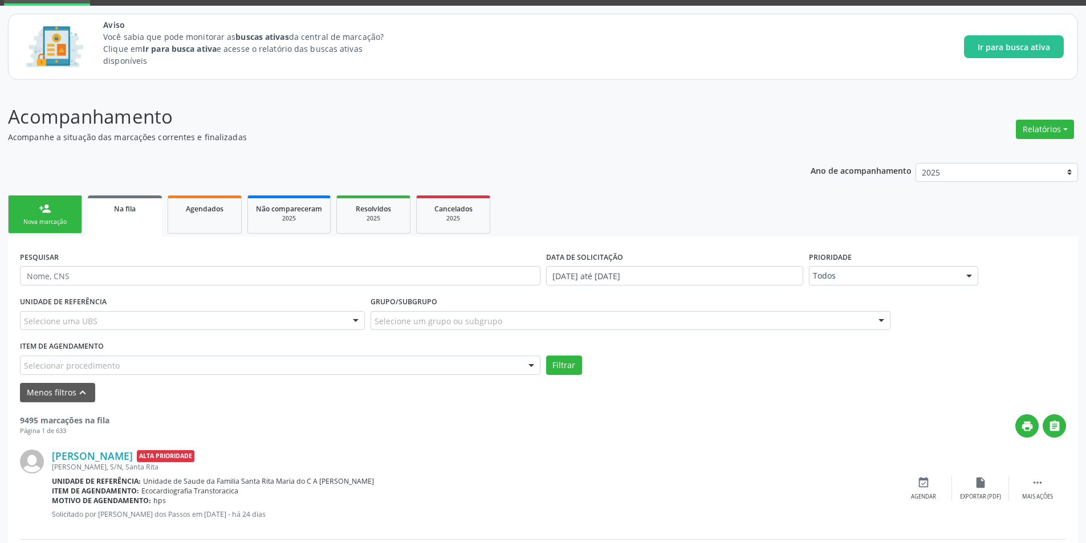
click at [538, 321] on div "Selecione um grupo ou subgrupo" at bounding box center [630, 320] width 520 height 19
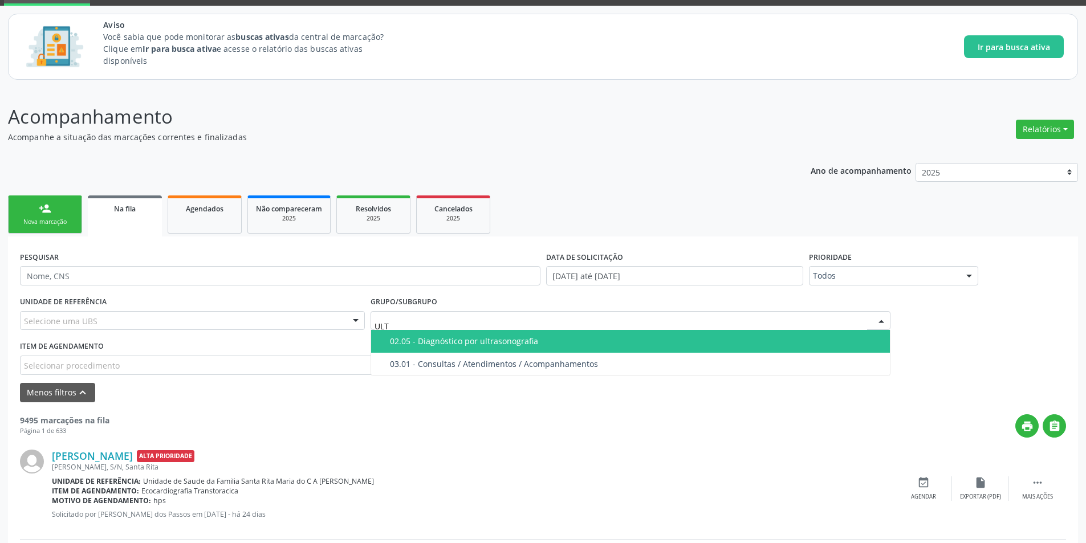
type input "ULTR"
click at [488, 340] on div "02.05 - Diagnóstico por ultrasonografia" at bounding box center [637, 341] width 494 height 9
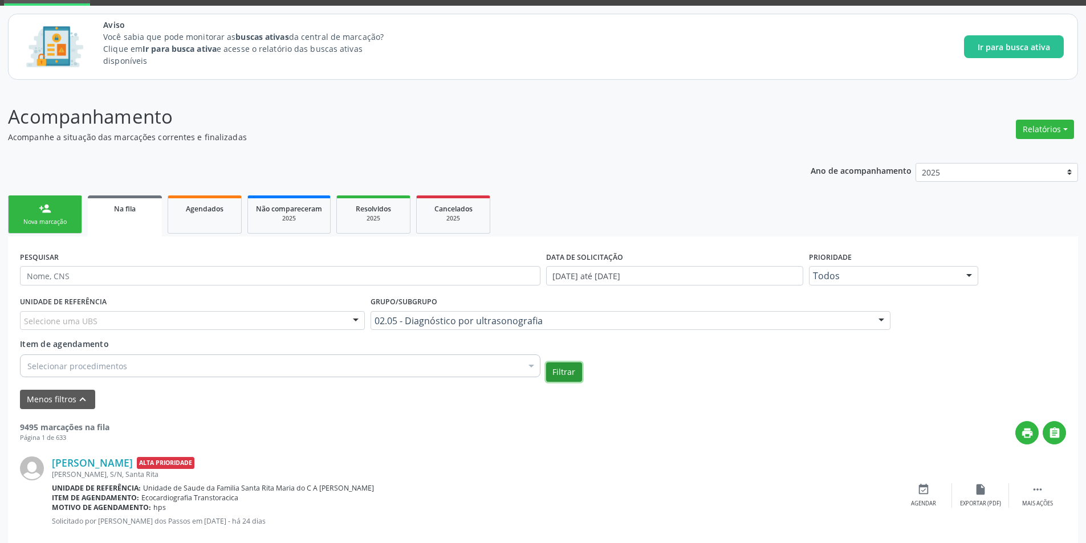
click at [568, 367] on button "Filtrar" at bounding box center [564, 371] width 36 height 19
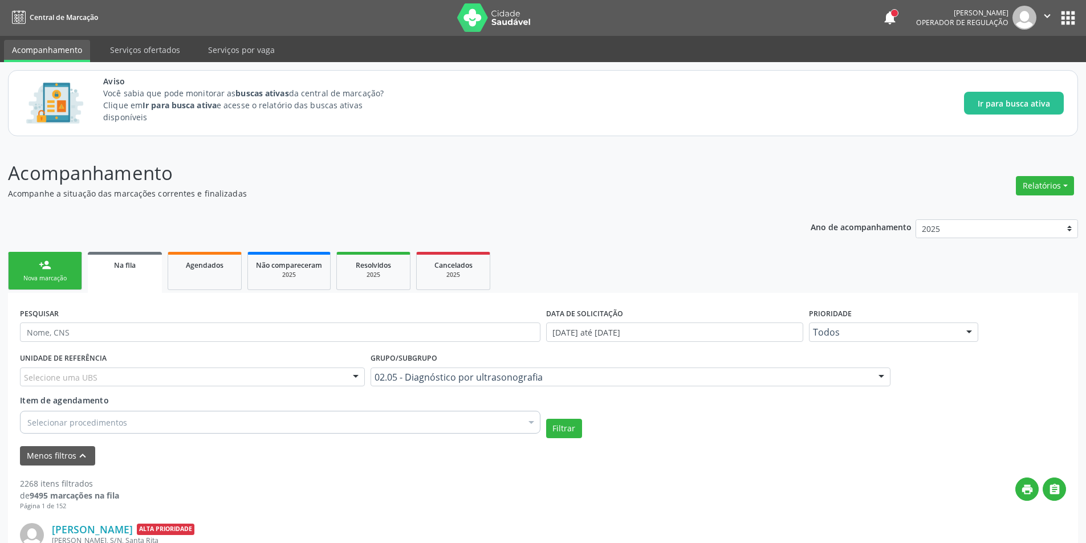
scroll to position [0, 0]
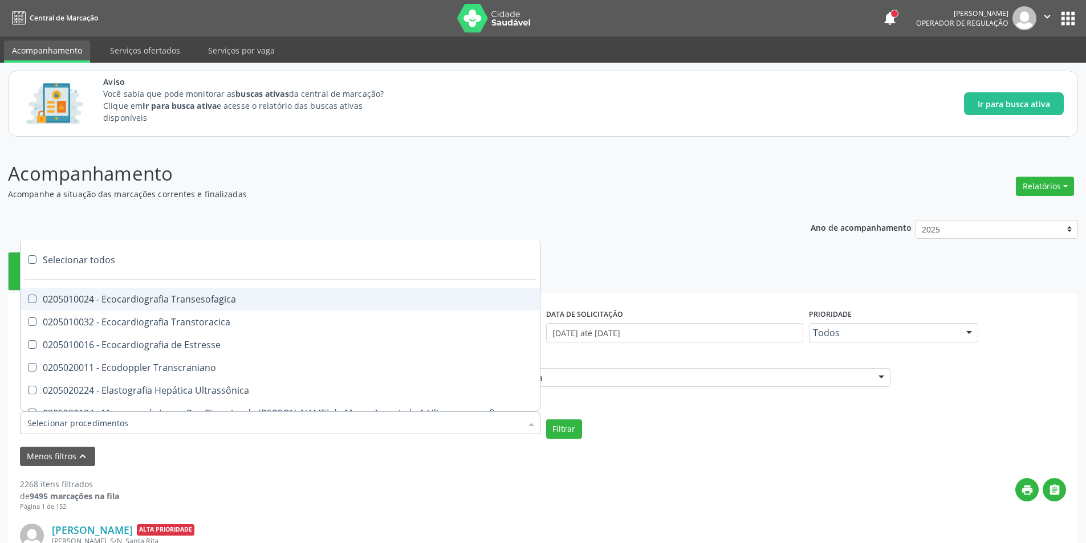
click at [139, 419] on div at bounding box center [280, 422] width 520 height 23
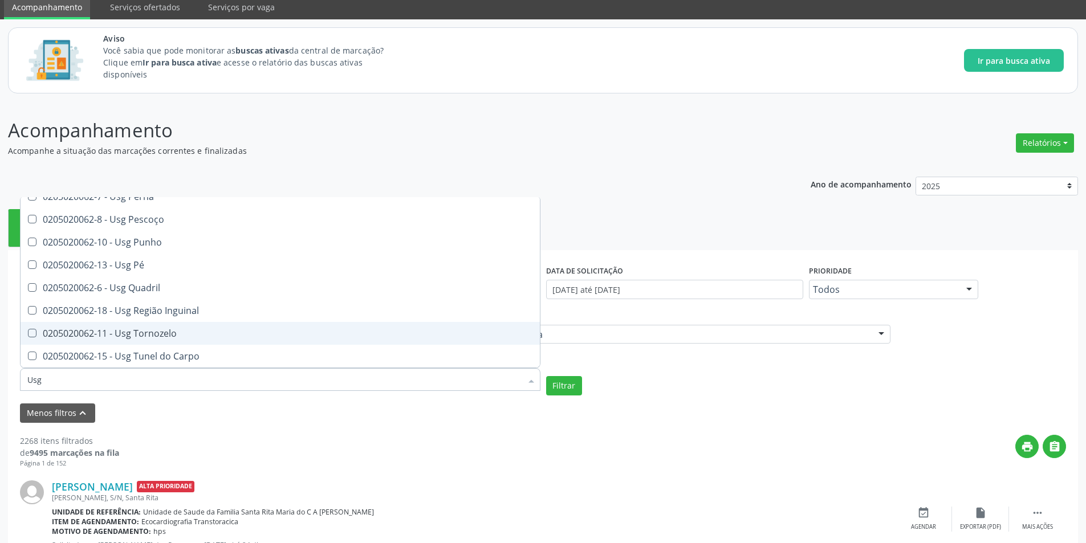
scroll to position [114, 0]
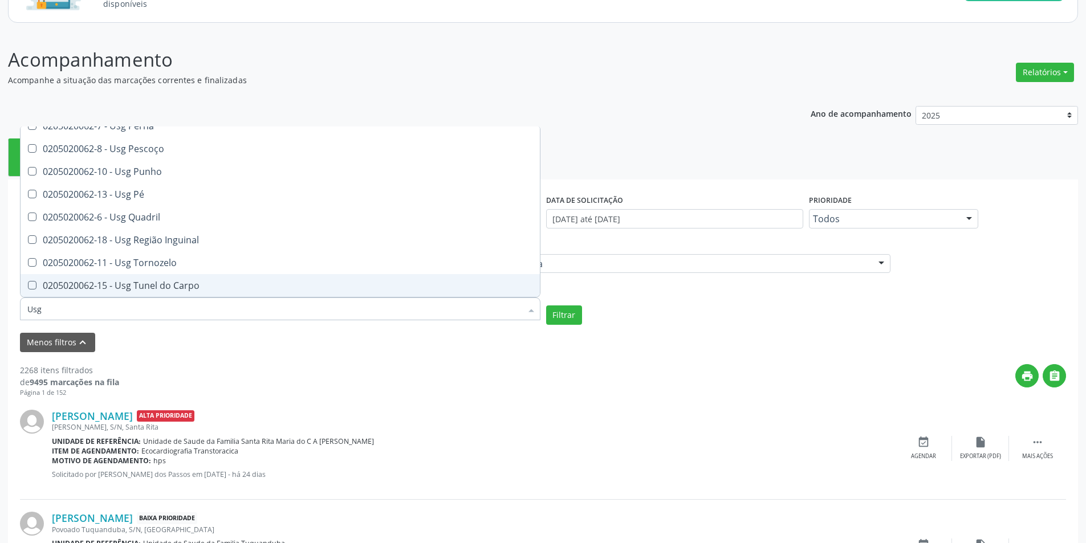
click at [141, 312] on input "Usg" at bounding box center [274, 308] width 494 height 23
type input "U"
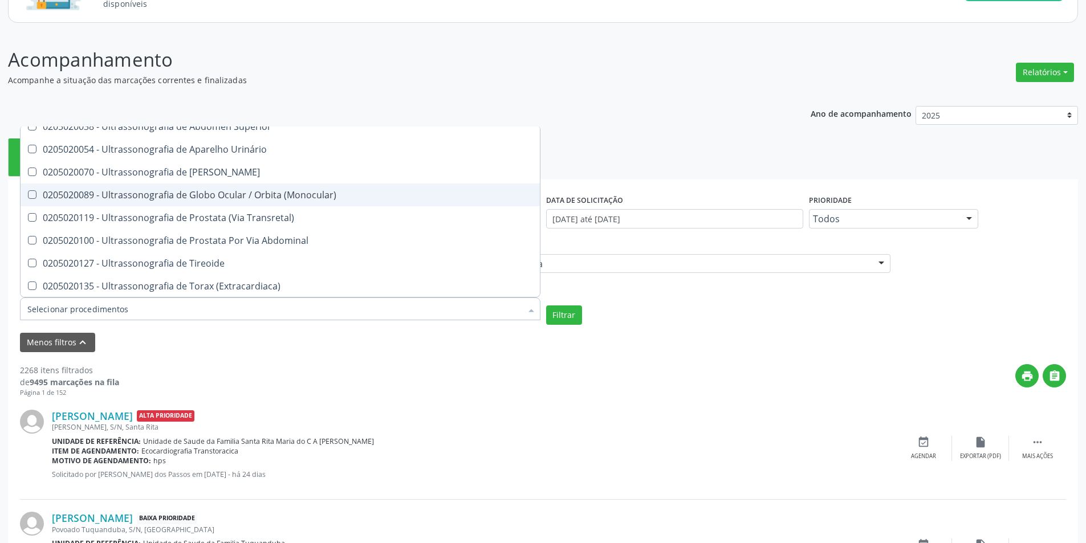
scroll to position [424, 0]
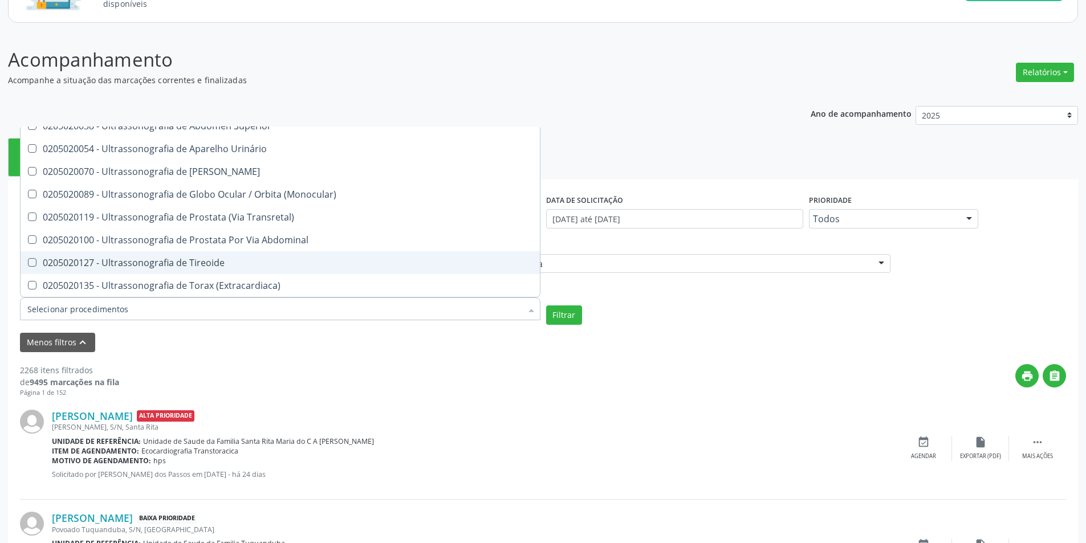
click at [201, 263] on div "0205020127 - Ultrassonografia de Tireoide" at bounding box center [280, 262] width 506 height 9
checkbox Tireoide "true"
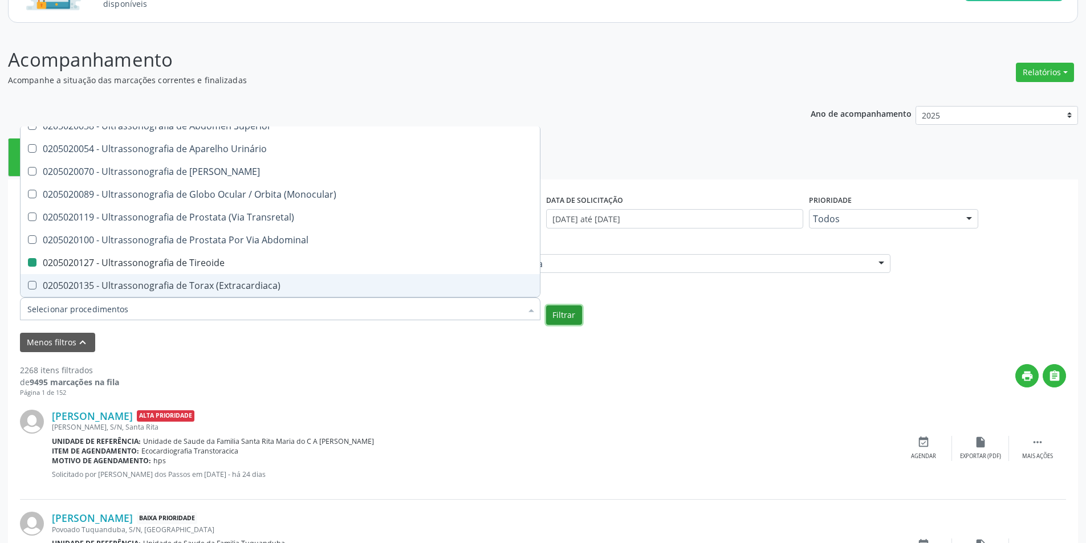
checkbox Transtoracica "true"
checkbox Tireoide "false"
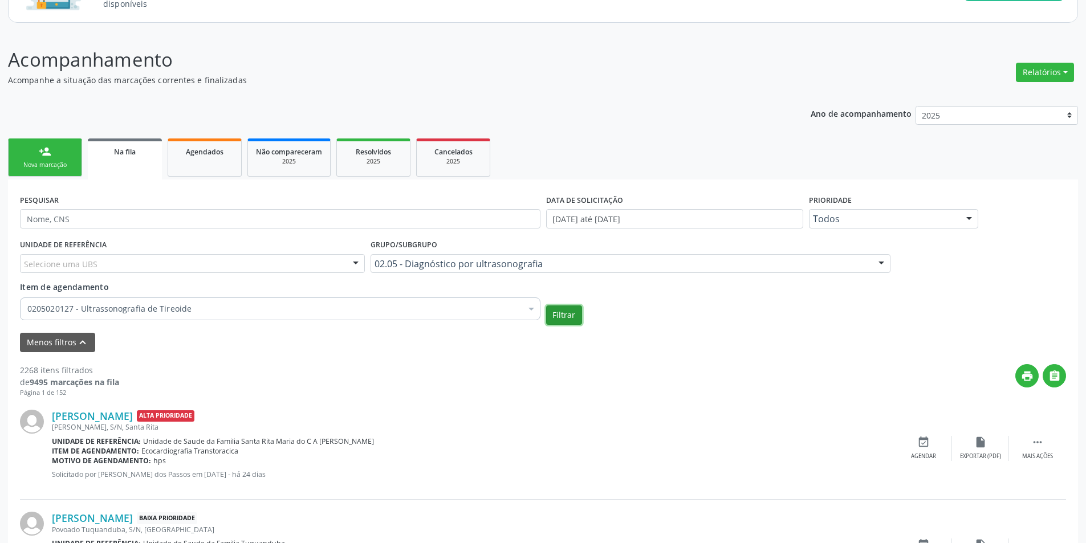
scroll to position [0, 0]
click at [557, 315] on button "Filtrar" at bounding box center [564, 314] width 36 height 19
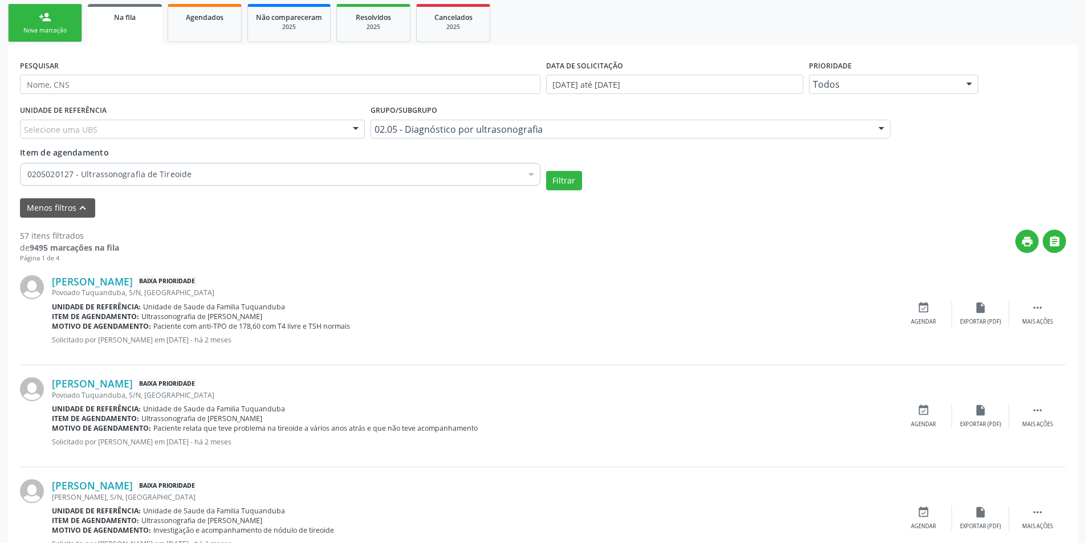
scroll to position [228, 0]
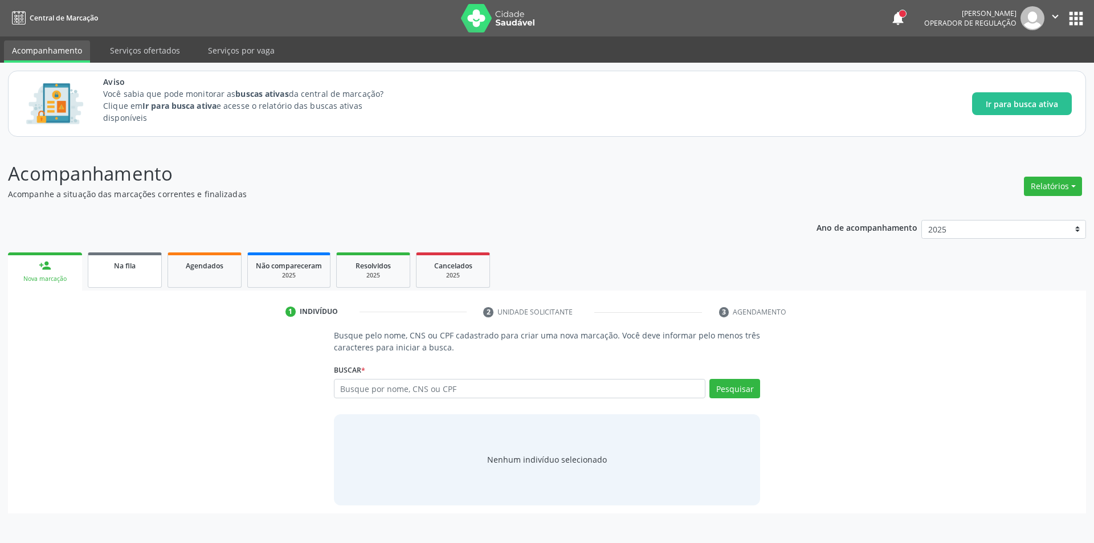
click at [127, 271] on div "Na fila" at bounding box center [124, 265] width 57 height 12
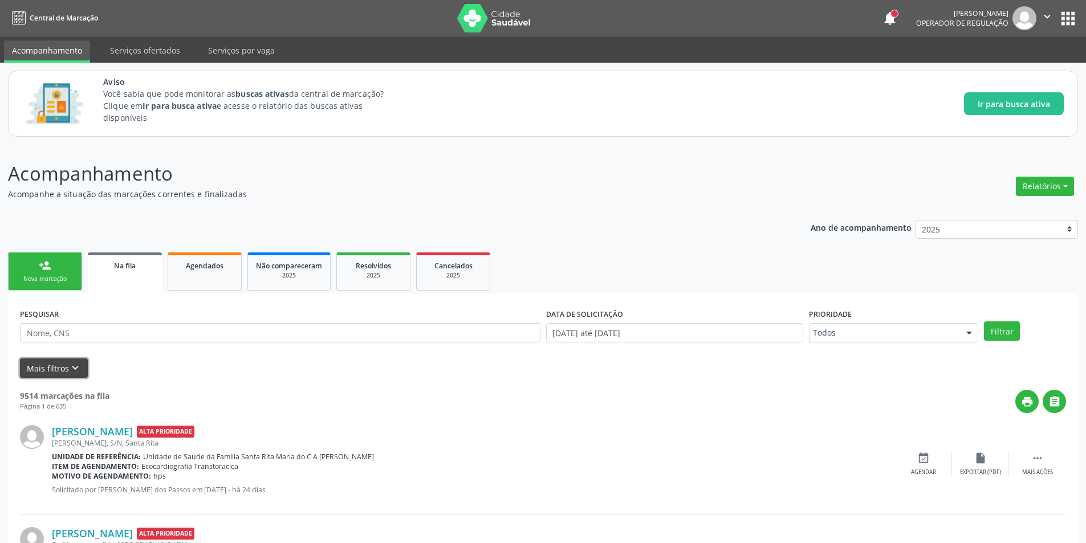
click at [74, 365] on icon "keyboard_arrow_down" at bounding box center [75, 368] width 13 height 13
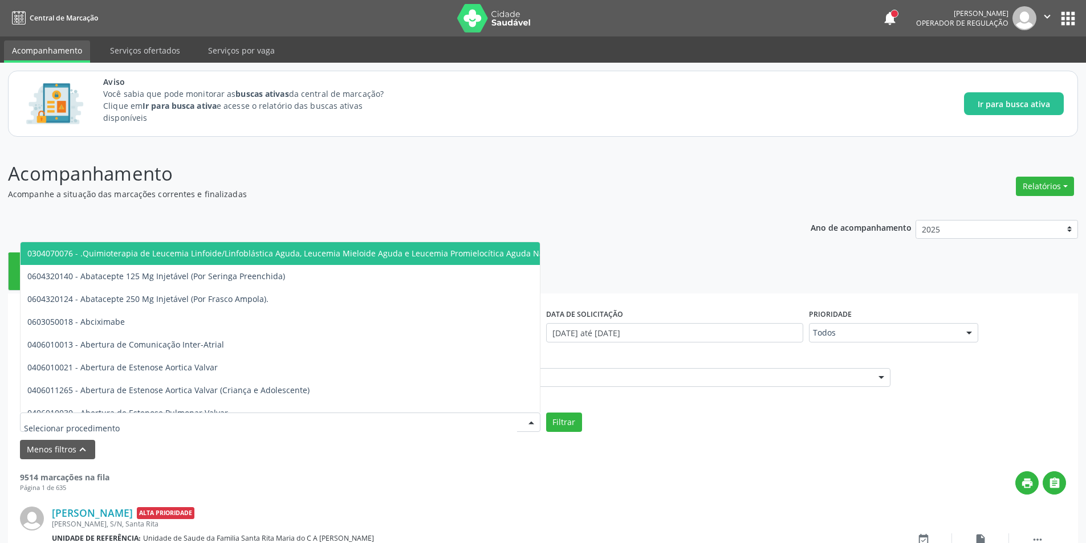
drag, startPoint x: 130, startPoint y: 422, endPoint x: 152, endPoint y: 451, distance: 36.2
click at [152, 451] on div "Menos filtros keyboard_arrow_up" at bounding box center [543, 450] width 1052 height 20
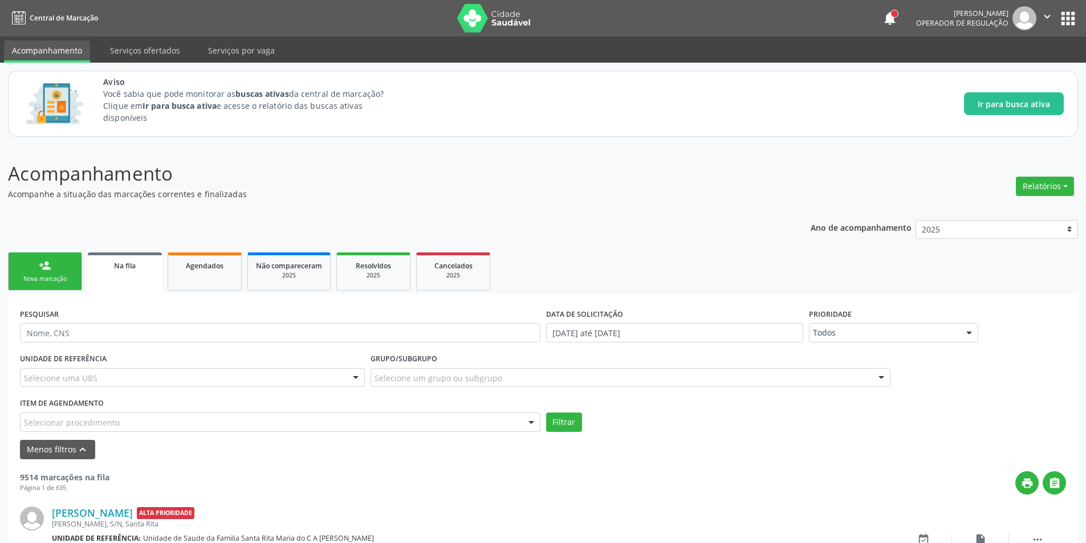
click at [137, 422] on div "Selecionar procedimento" at bounding box center [280, 422] width 520 height 19
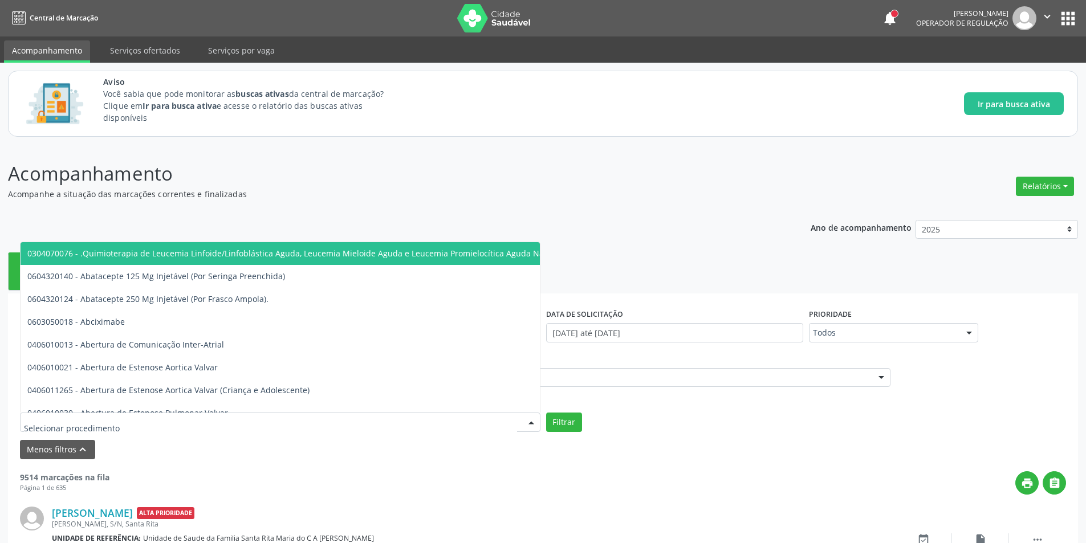
paste input "701004886102991"
type input "701004886102991"
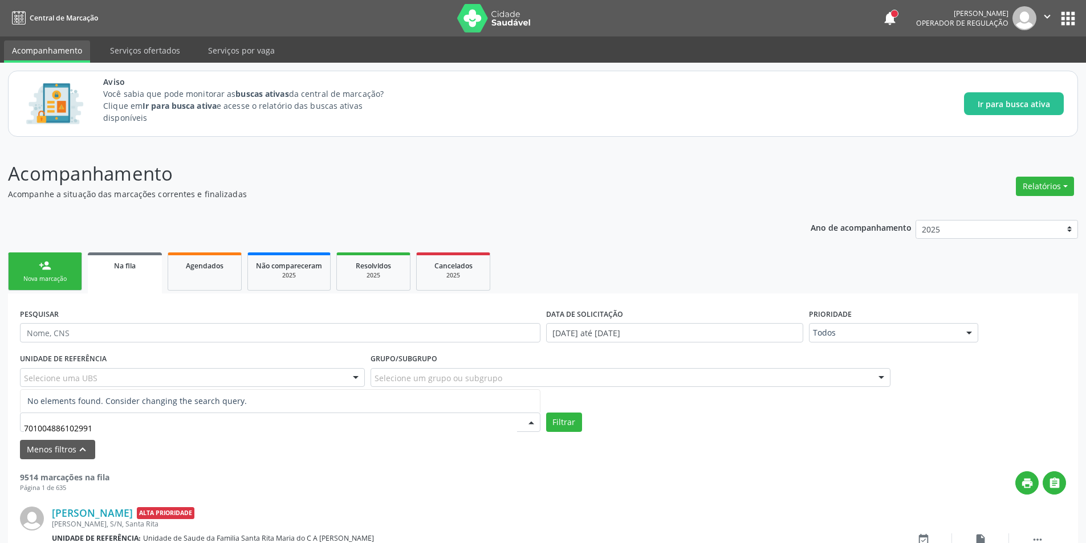
drag, startPoint x: 114, startPoint y: 426, endPoint x: 0, endPoint y: 426, distance: 114.0
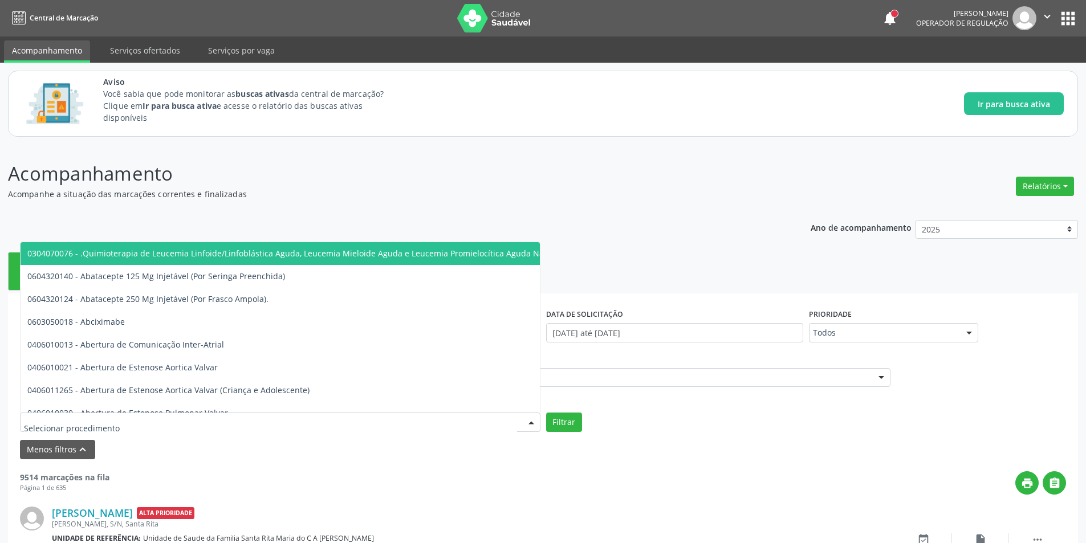
click at [372, 193] on p "Acompanhe a situação das marcações correntes e finalizadas" at bounding box center [382, 194] width 749 height 12
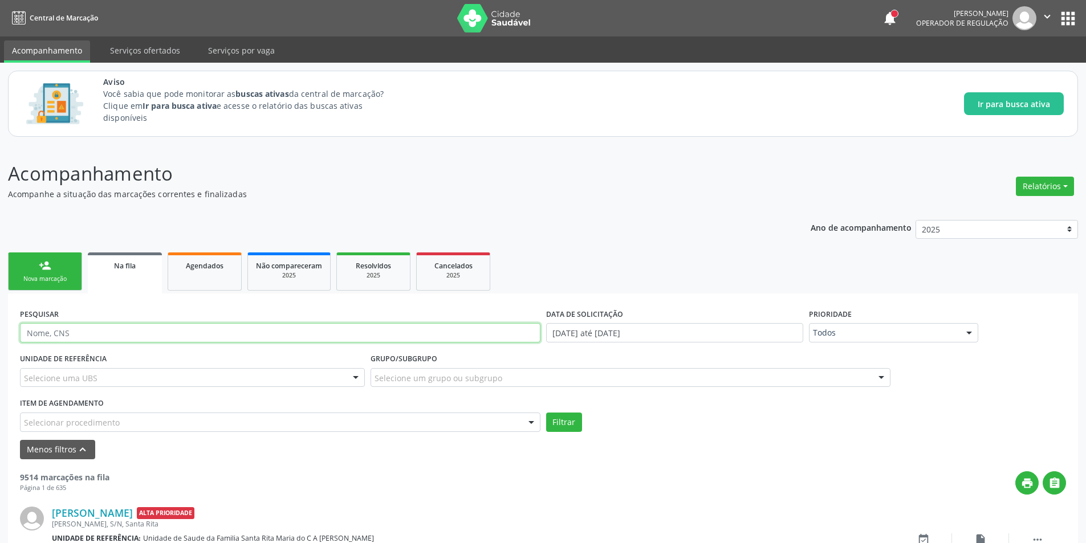
click at [115, 335] on input "text" at bounding box center [280, 332] width 520 height 19
paste input "701004886102991"
type input "701004886102991"
click at [546, 413] on button "Filtrar" at bounding box center [564, 422] width 36 height 19
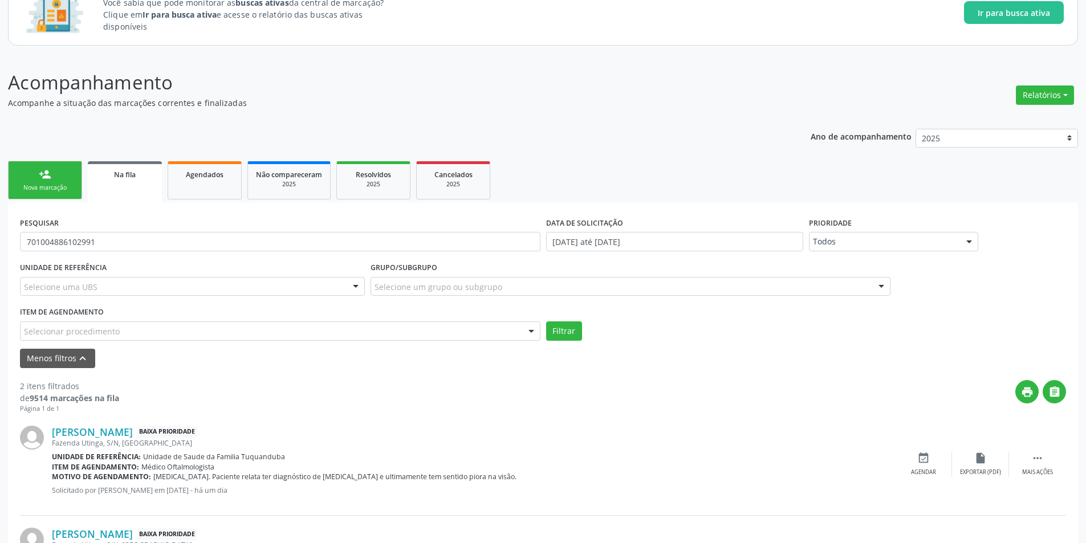
scroll to position [185, 0]
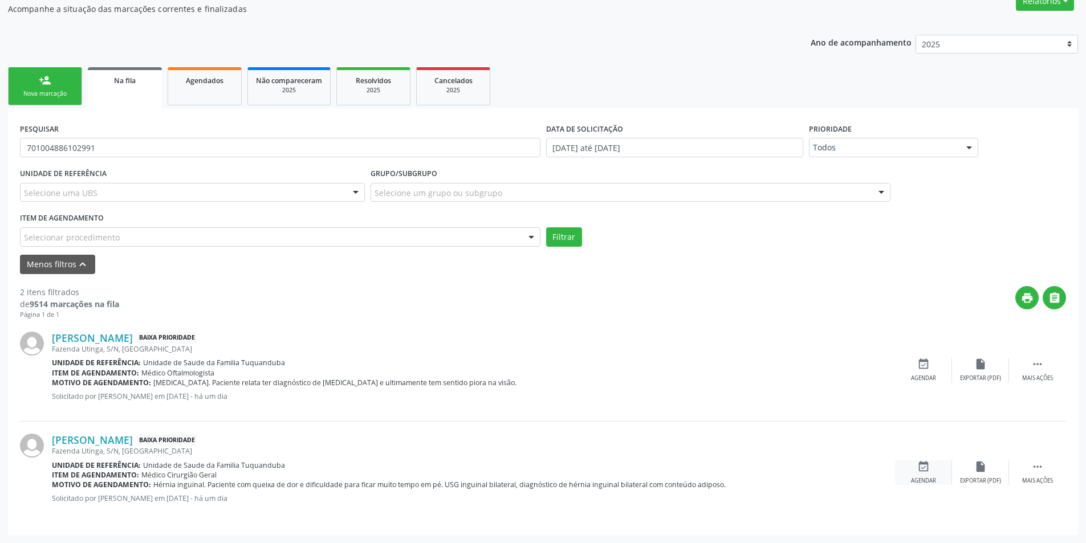
click at [931, 474] on div "event_available Agendar" at bounding box center [923, 472] width 57 height 25
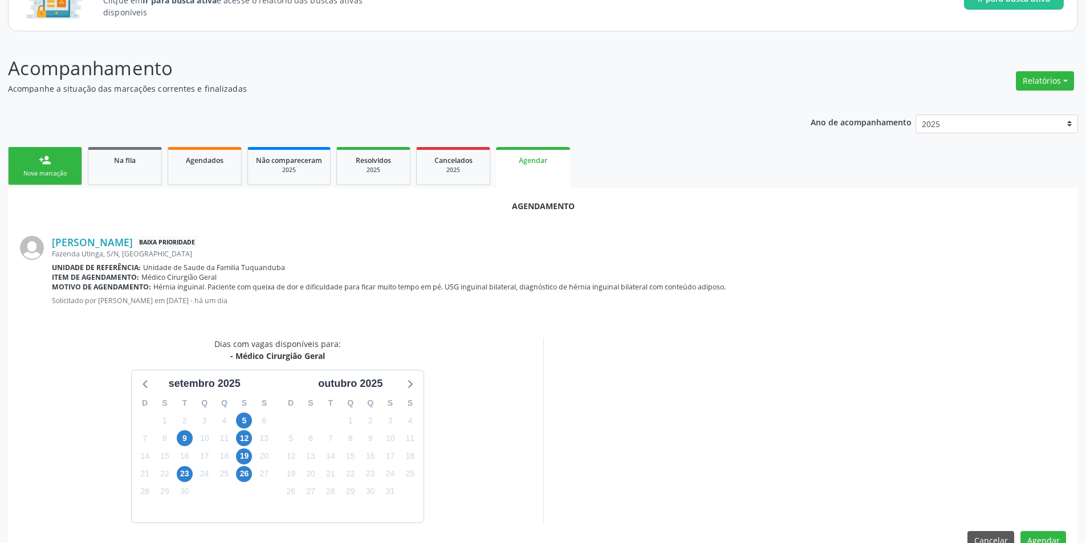
scroll to position [132, 0]
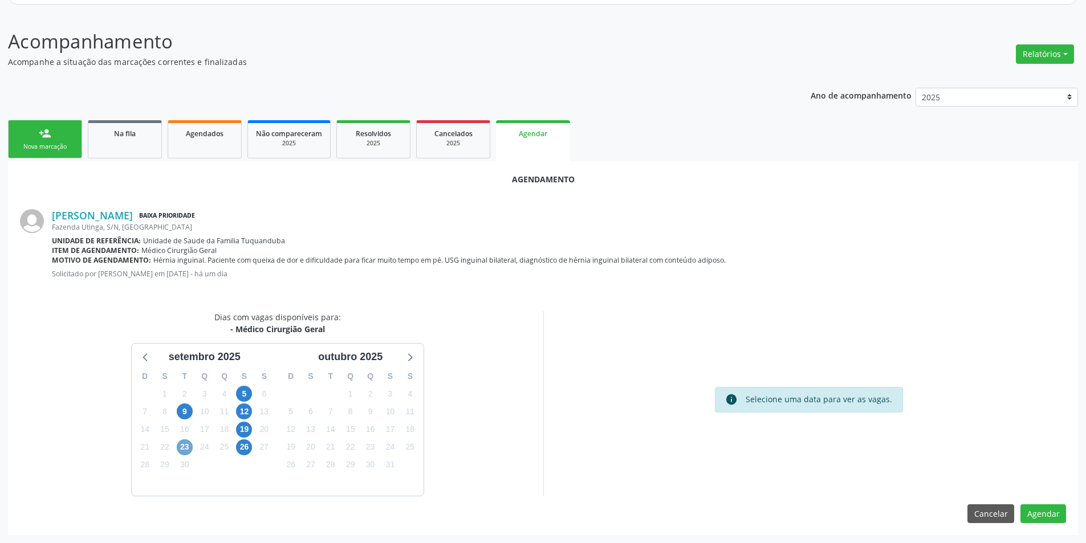
click at [185, 445] on span "23" at bounding box center [185, 447] width 16 height 16
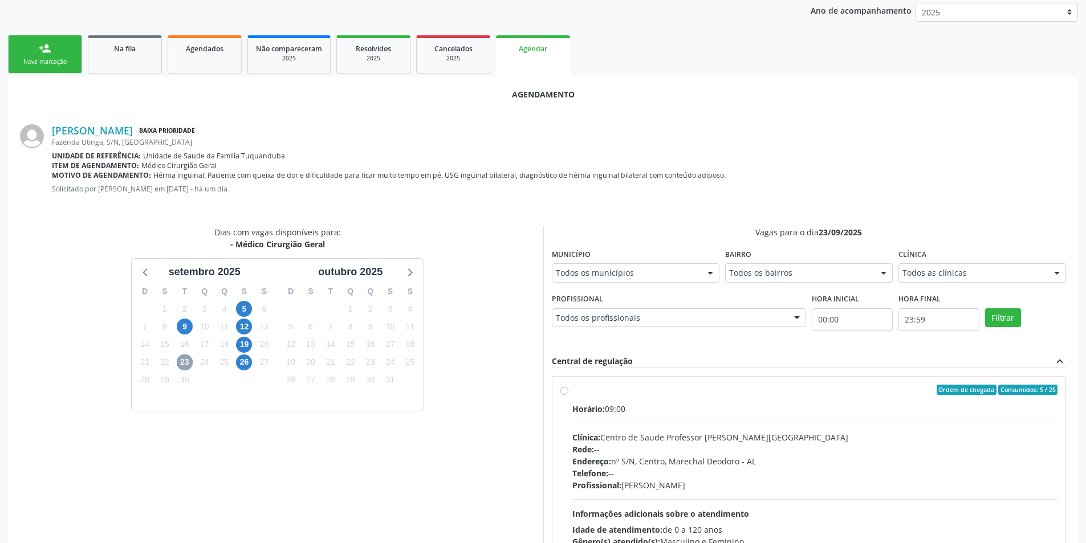
scroll to position [297, 0]
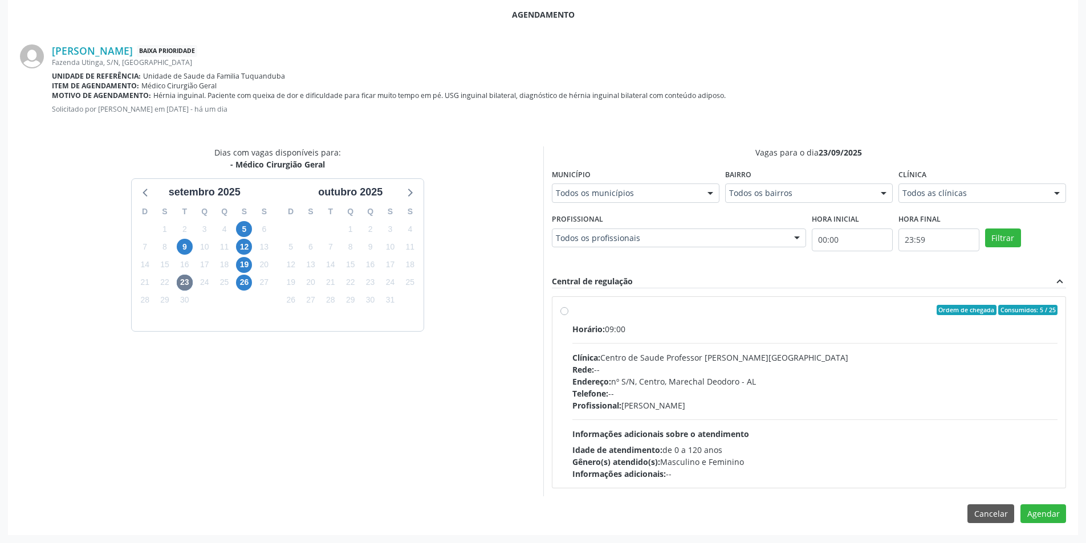
click at [572, 310] on label "Ordem de chegada Consumidos: 5 / 25 Horário: 09:00 Clínica: Centro de Saude Pro…" at bounding box center [815, 392] width 486 height 175
click at [564, 310] on input "Ordem de chegada Consumidos: 5 / 25 Horário: 09:00 Clínica: Centro de Saude Pro…" at bounding box center [564, 310] width 8 height 10
radio input "true"
click at [1050, 534] on button "Agendar" at bounding box center [1043, 533] width 46 height 19
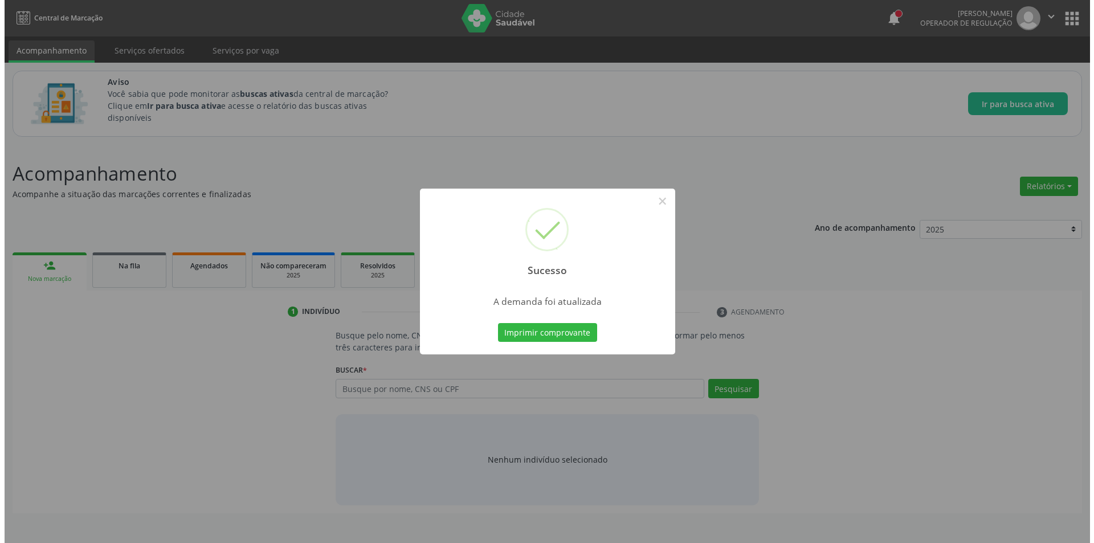
scroll to position [0, 0]
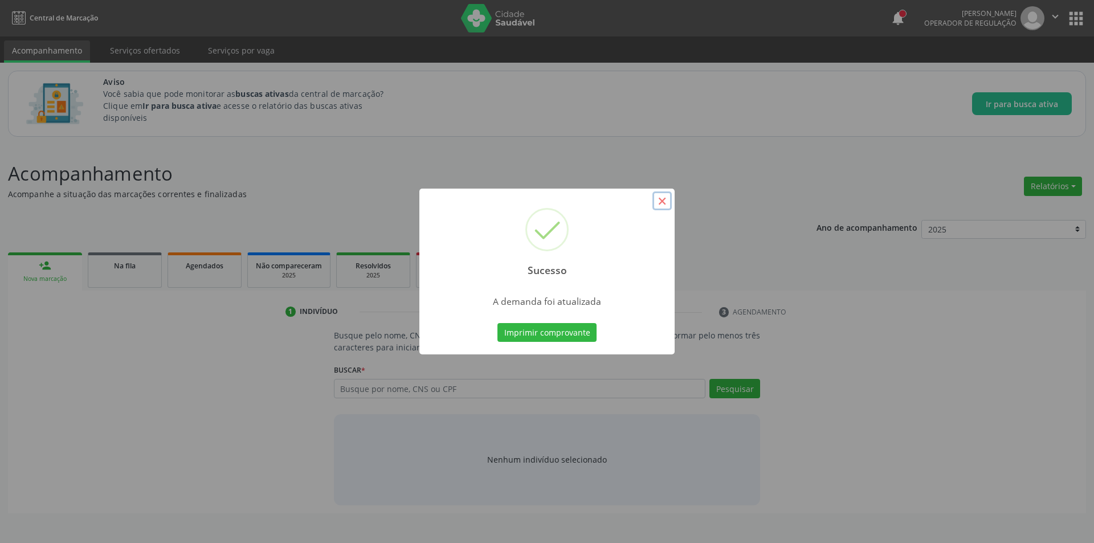
click at [664, 200] on button "×" at bounding box center [662, 200] width 19 height 19
